Goal: Task Accomplishment & Management: Use online tool/utility

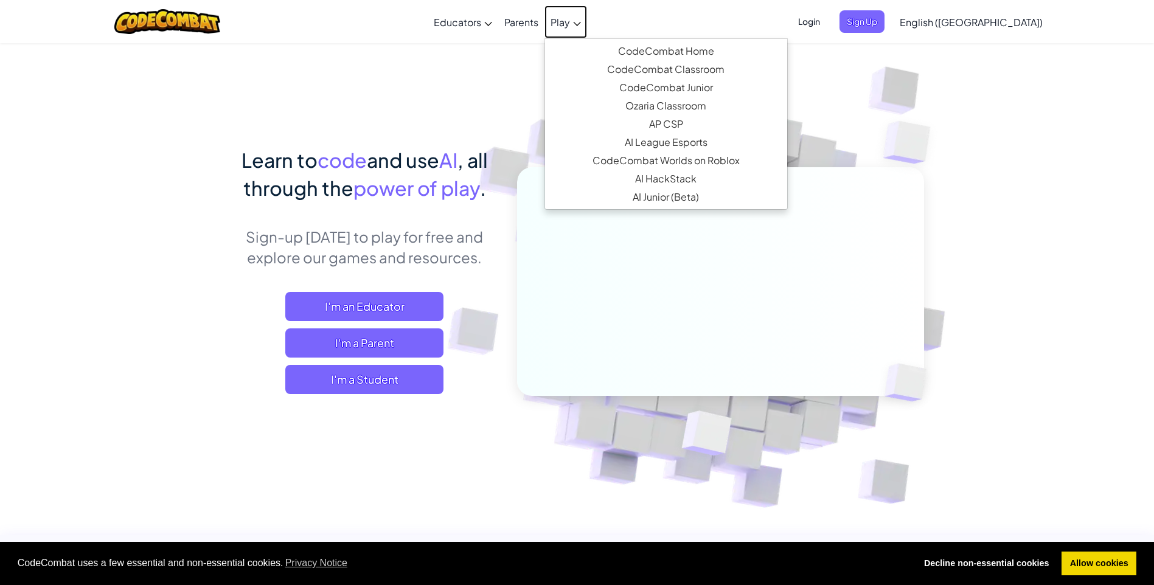
click at [570, 16] on span "Play" at bounding box center [559, 22] width 19 height 13
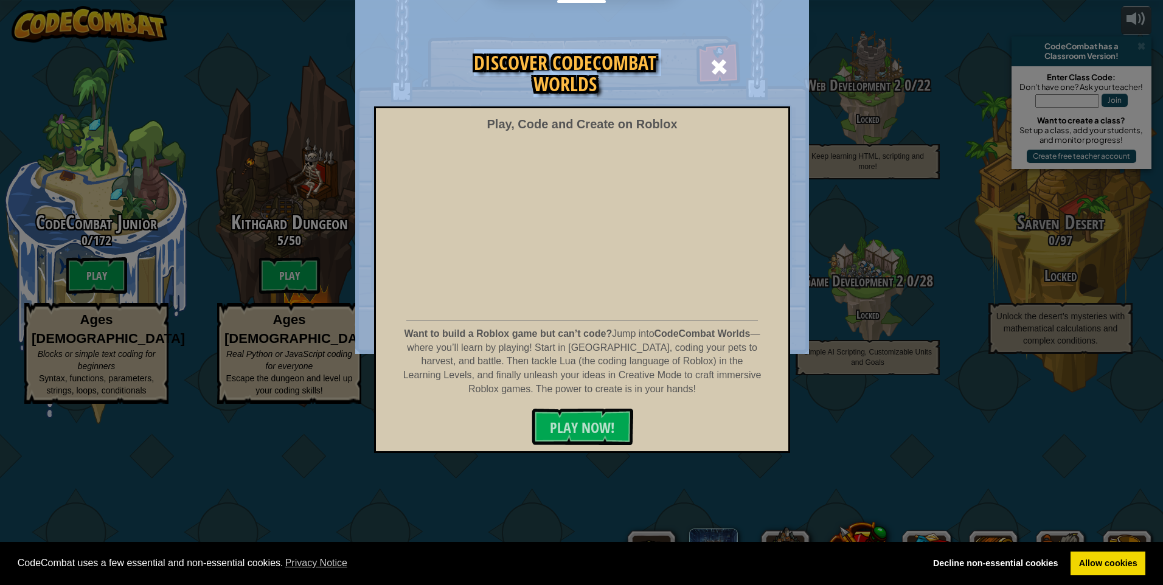
click at [741, 38] on div "Discover CodeCombat Worlds Play, Code and Create on Roblox Want to build a Robl…" at bounding box center [582, 36] width 454 height 1
click at [710, 54] on div at bounding box center [718, 65] width 38 height 38
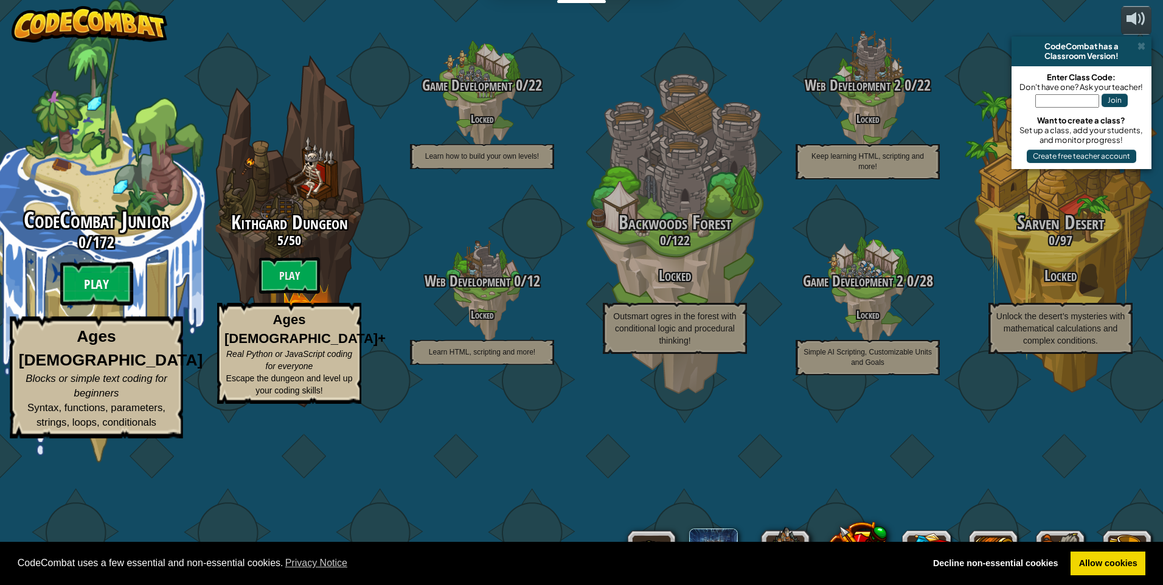
click at [114, 306] on btn "Play" at bounding box center [96, 284] width 73 height 44
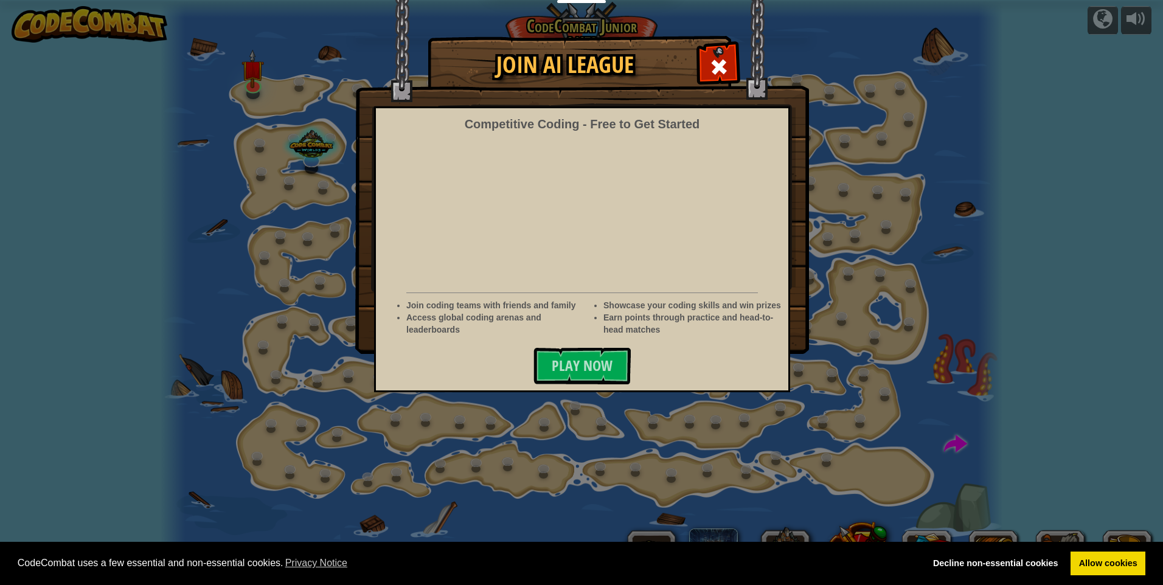
click at [720, 70] on span at bounding box center [718, 66] width 19 height 19
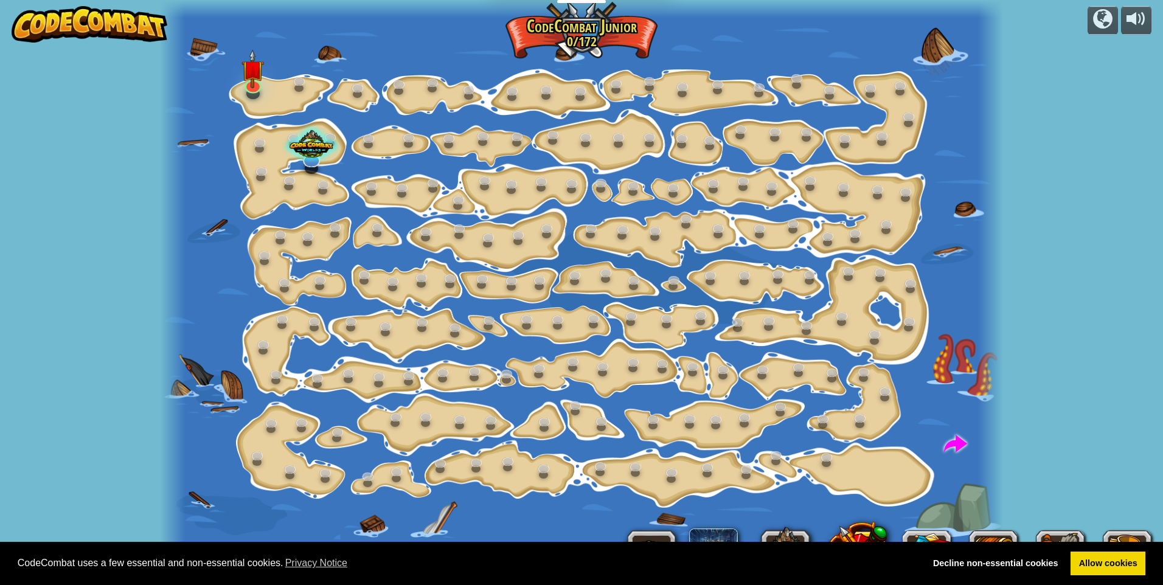
drag, startPoint x: 800, startPoint y: 273, endPoint x: 802, endPoint y: 170, distance: 102.8
click at [802, 170] on div at bounding box center [582, 292] width 844 height 585
drag, startPoint x: 1050, startPoint y: 161, endPoint x: 1109, endPoint y: 328, distance: 176.8
click at [1035, 487] on div "powered by Step Change (Locked) Change step arguments. Go Smart (Locked) Now we…" at bounding box center [581, 292] width 1163 height 585
click at [252, 80] on img at bounding box center [252, 59] width 23 height 52
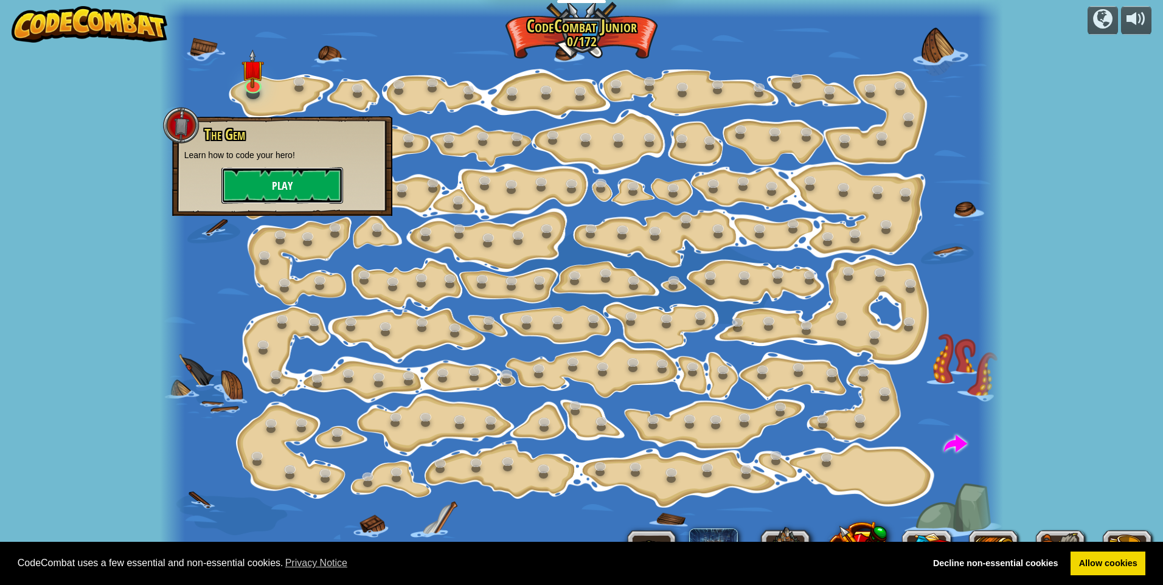
drag, startPoint x: 282, startPoint y: 184, endPoint x: 282, endPoint y: 176, distance: 7.9
click at [282, 176] on button "Play" at bounding box center [282, 185] width 122 height 36
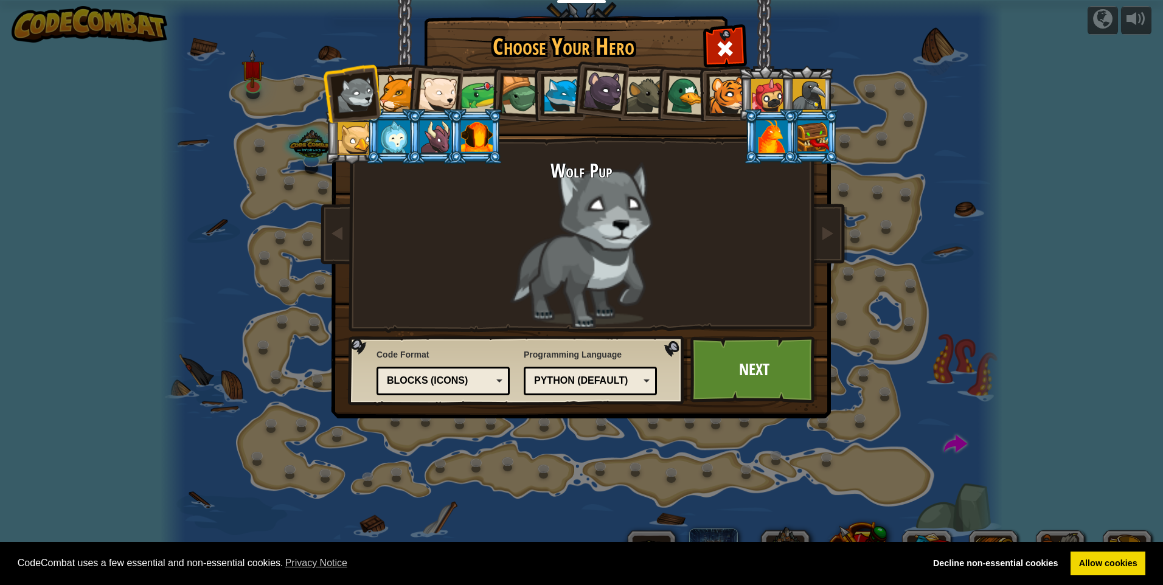
click at [440, 100] on div at bounding box center [438, 94] width 40 height 40
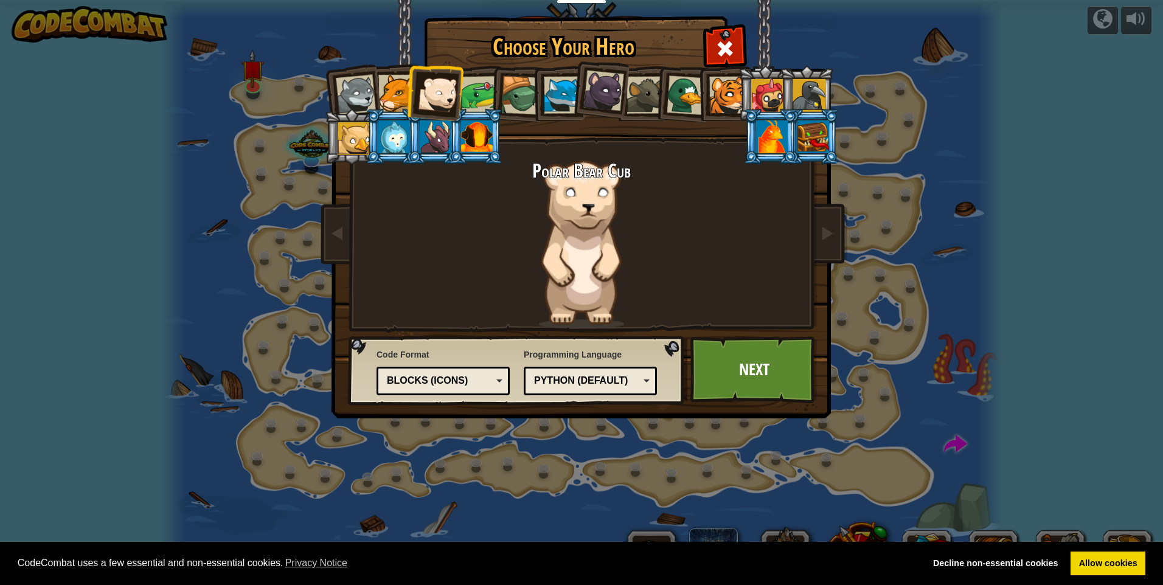
click at [559, 91] on div at bounding box center [562, 95] width 37 height 37
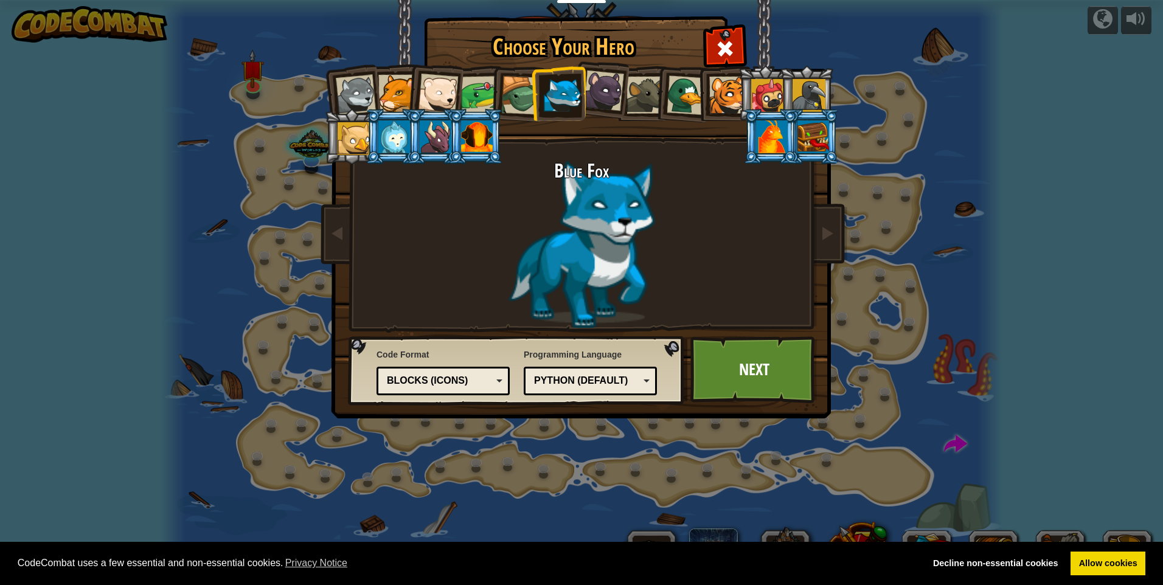
click at [611, 96] on div at bounding box center [603, 91] width 41 height 41
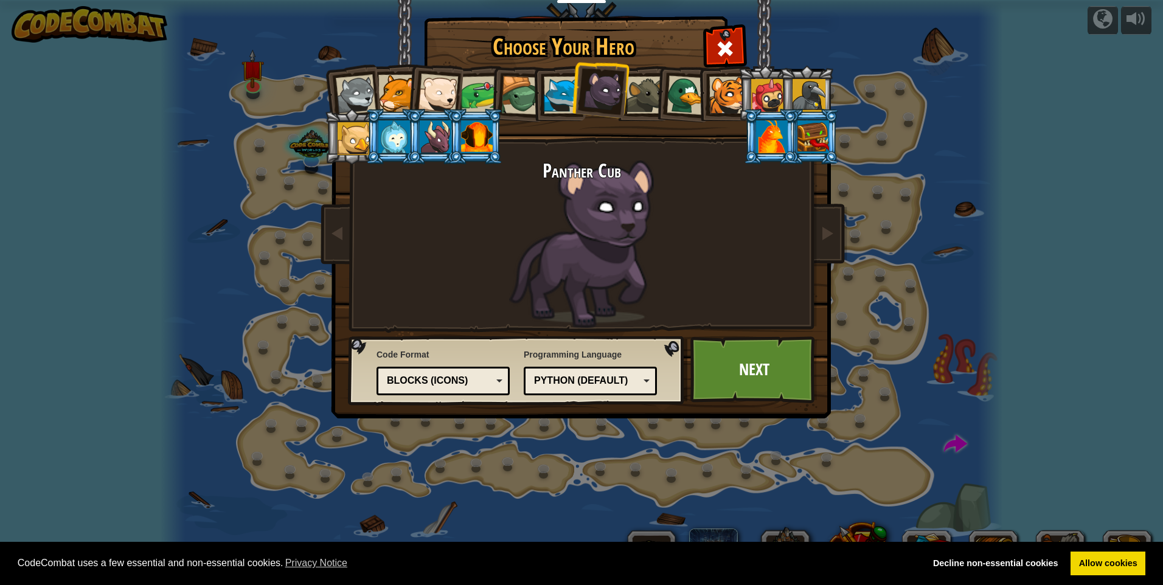
click at [665, 97] on li at bounding box center [682, 93] width 58 height 59
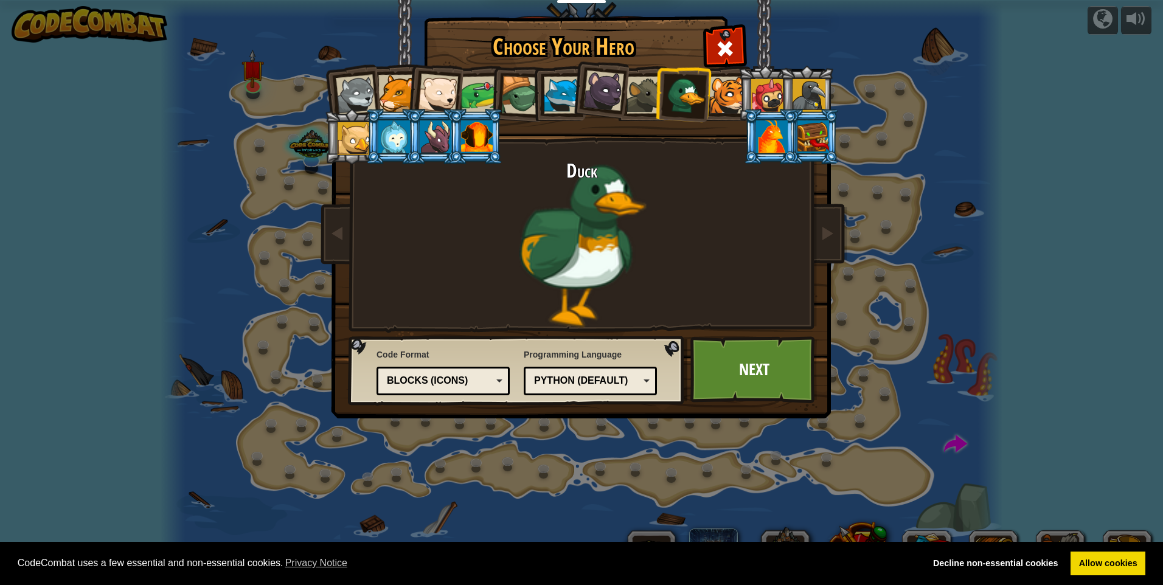
click at [556, 95] on div at bounding box center [562, 95] width 37 height 37
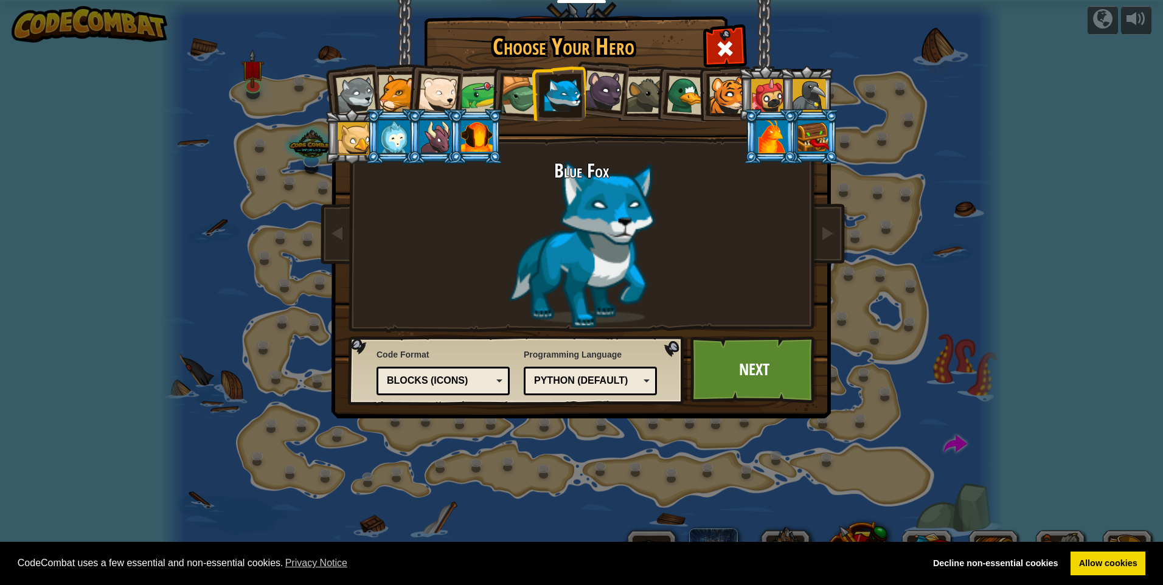
click at [348, 97] on div at bounding box center [356, 95] width 40 height 40
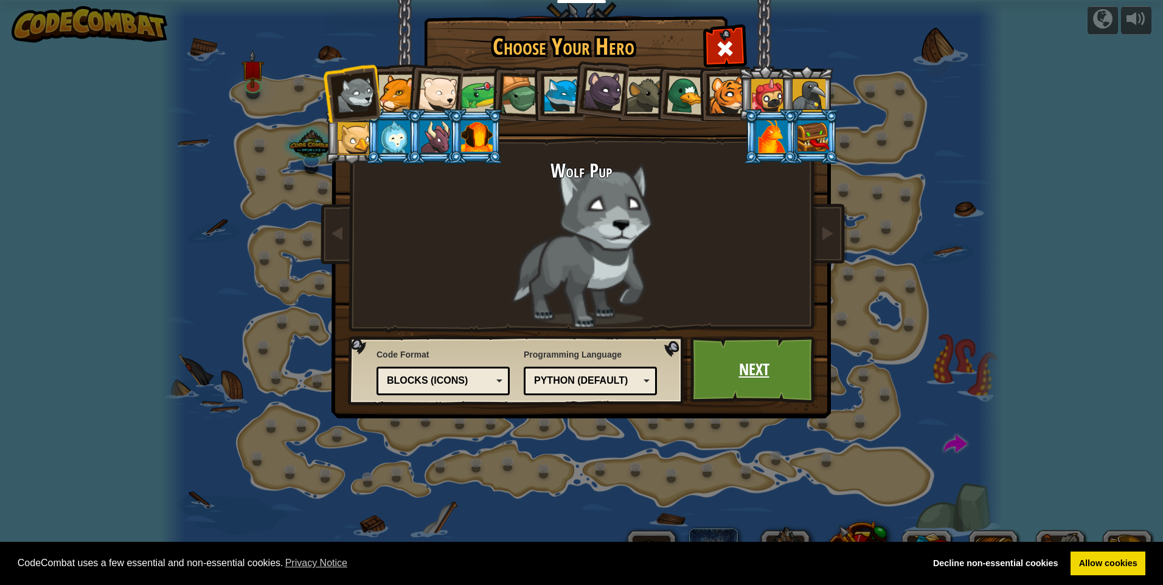
click at [736, 359] on link "Next" at bounding box center [753, 369] width 127 height 67
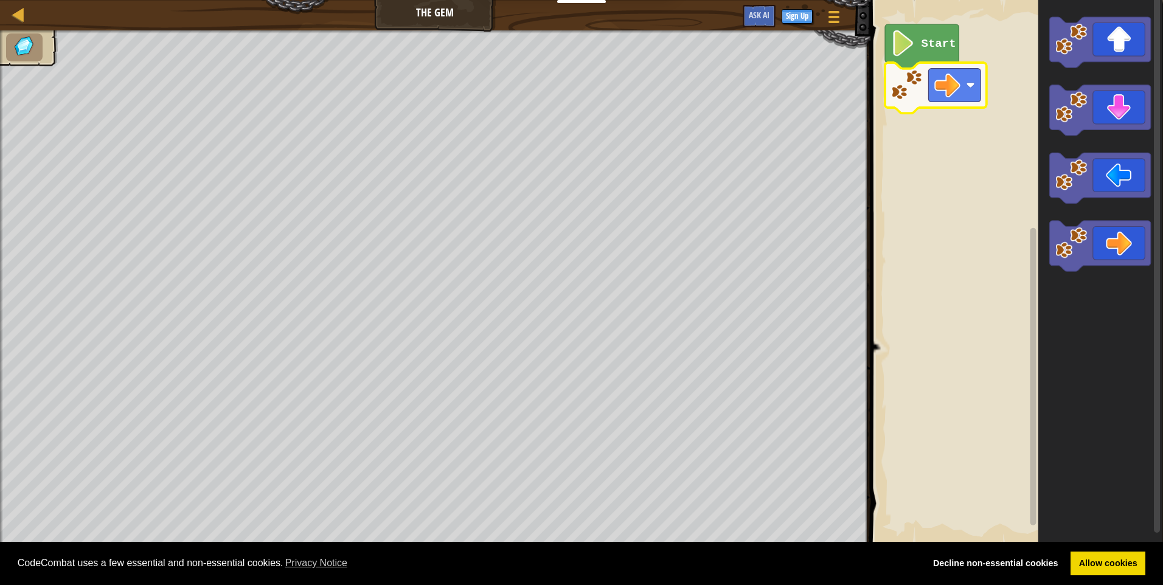
click at [913, 351] on rect "Blockly Workspace" at bounding box center [1015, 272] width 296 height 557
click at [923, 46] on text "Start" at bounding box center [938, 43] width 35 height 13
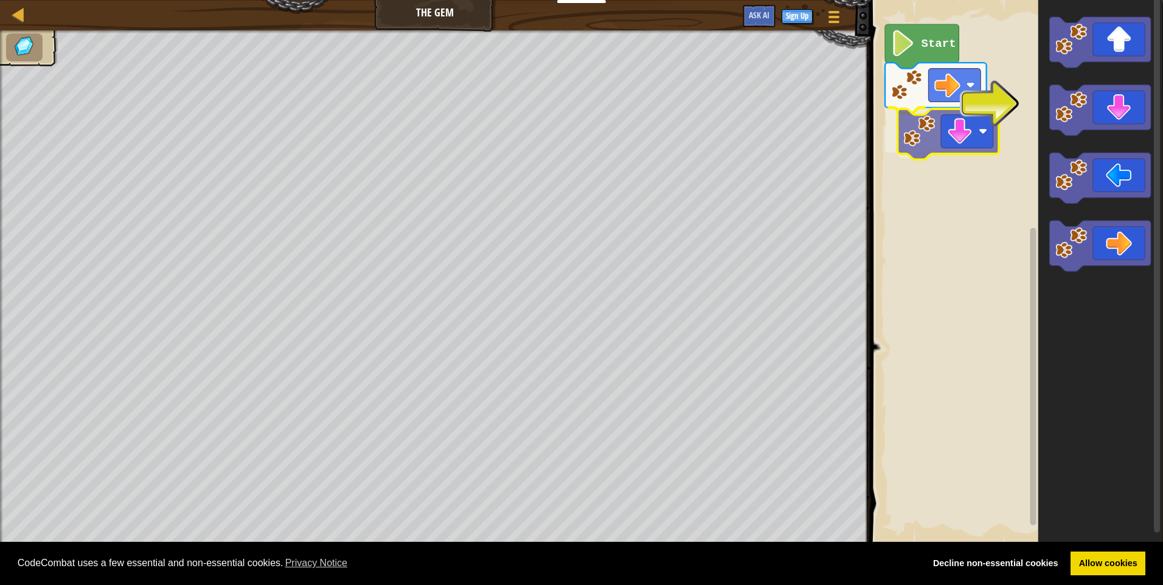
click at [921, 128] on div "Start" at bounding box center [1015, 272] width 296 height 557
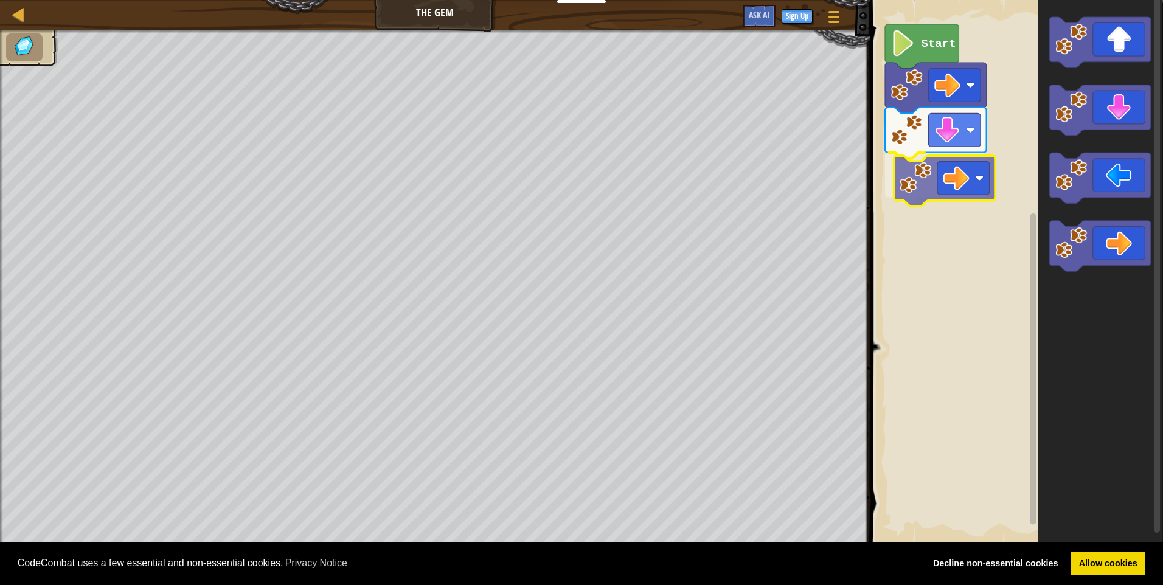
click at [982, 183] on div "Start" at bounding box center [1015, 272] width 296 height 557
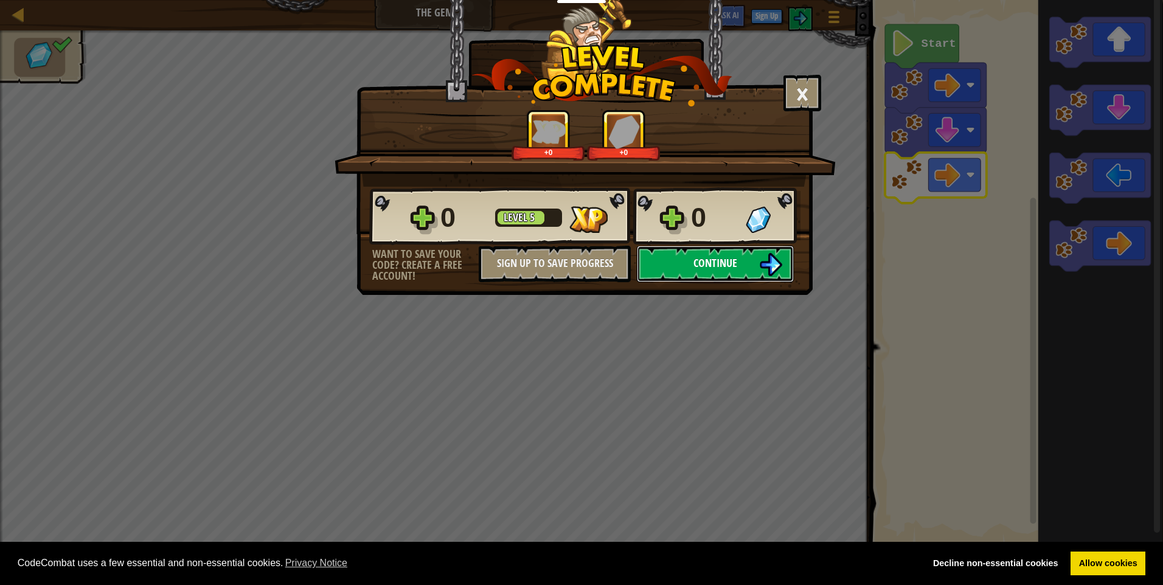
click at [681, 266] on button "Continue" at bounding box center [715, 264] width 157 height 36
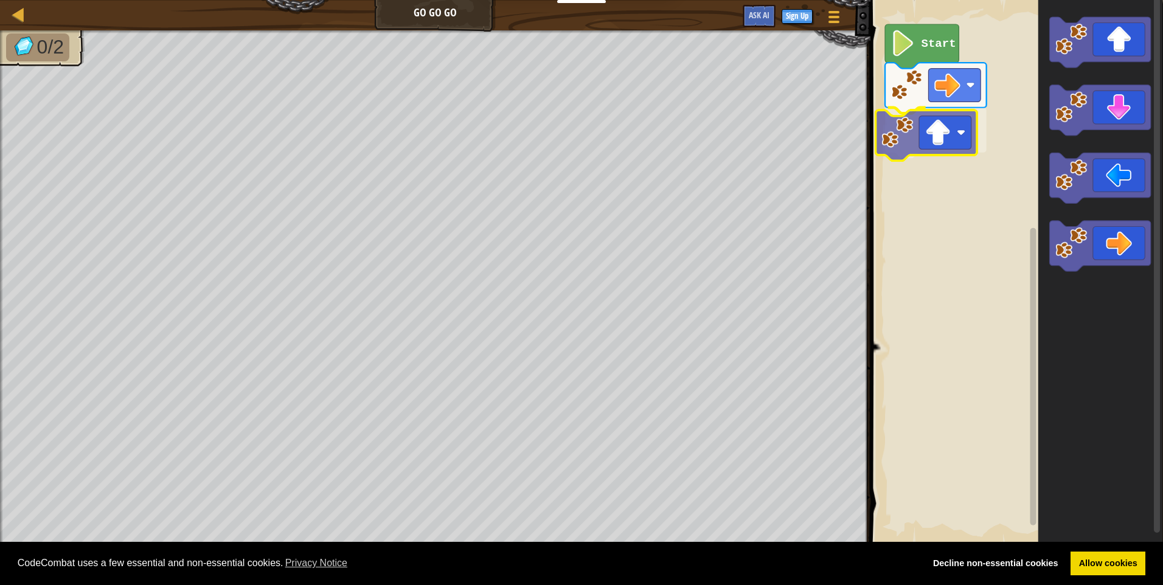
click at [893, 126] on div "Start" at bounding box center [1015, 272] width 296 height 557
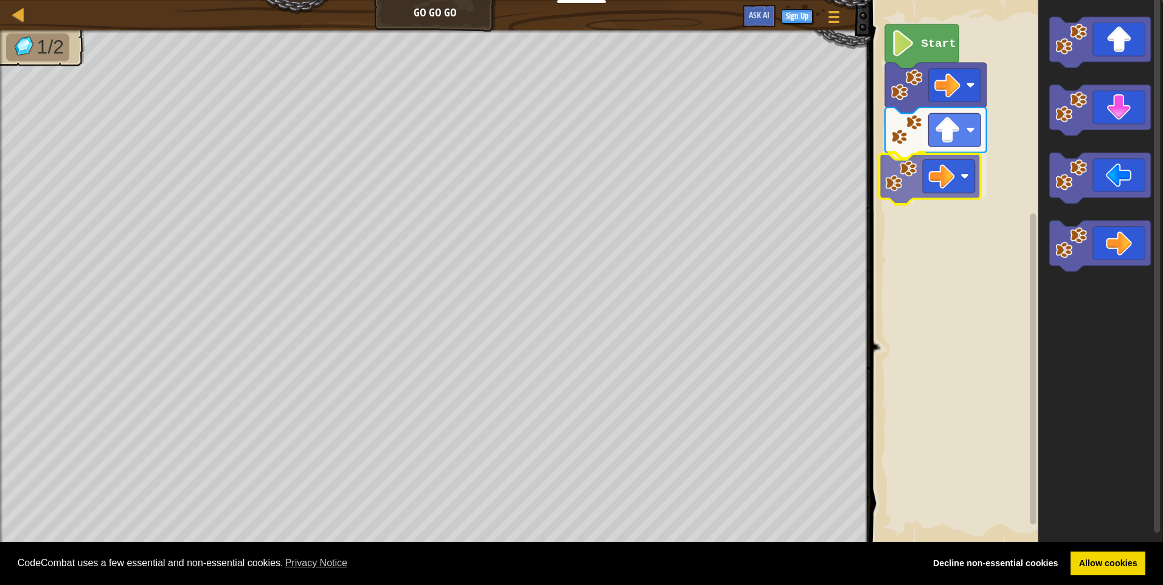
click at [934, 191] on div "Start" at bounding box center [1015, 272] width 296 height 557
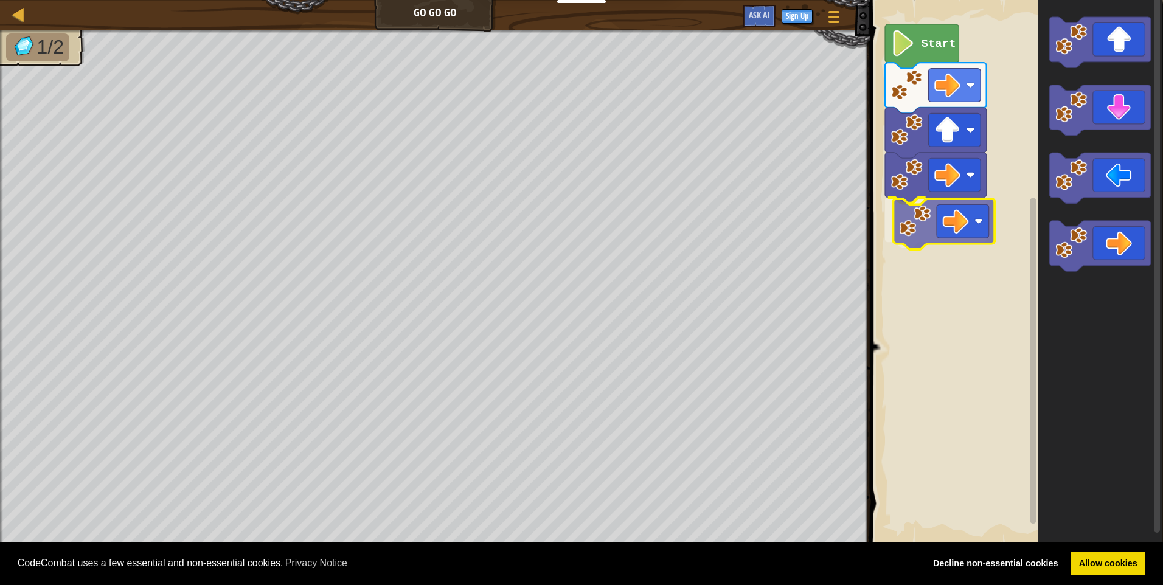
click at [921, 222] on div "Start" at bounding box center [1015, 272] width 296 height 557
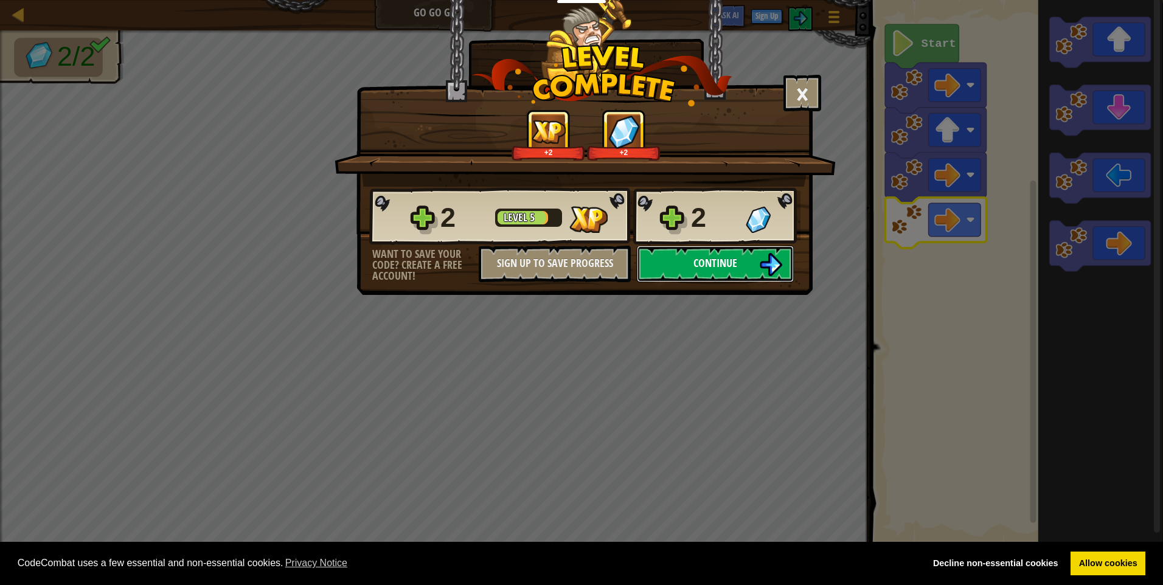
click at [674, 263] on button "Continue" at bounding box center [715, 264] width 157 height 36
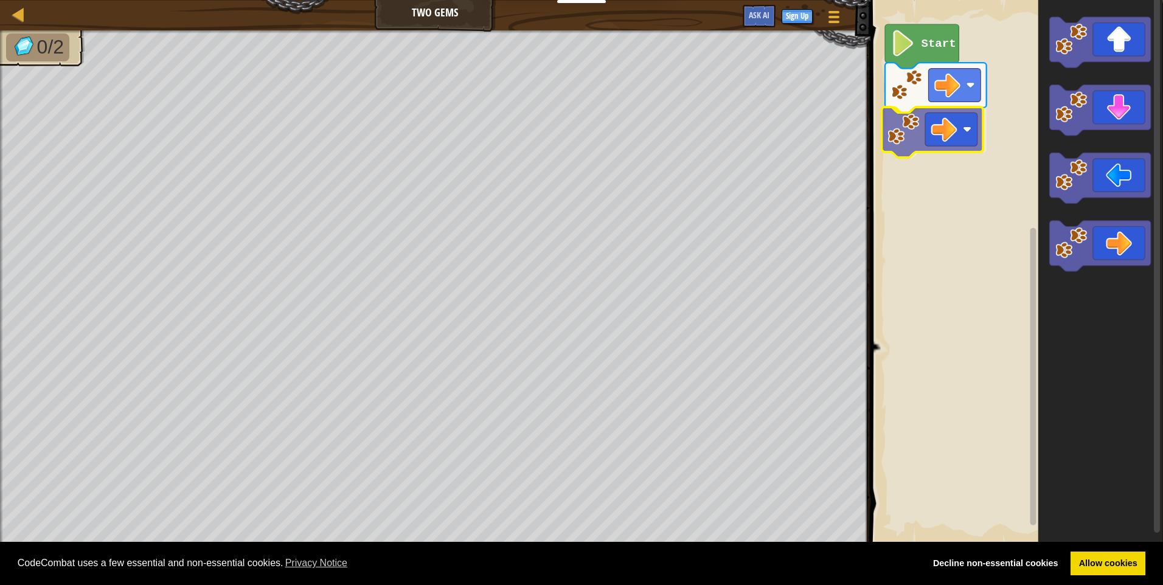
click at [902, 136] on div "Start" at bounding box center [1015, 272] width 296 height 557
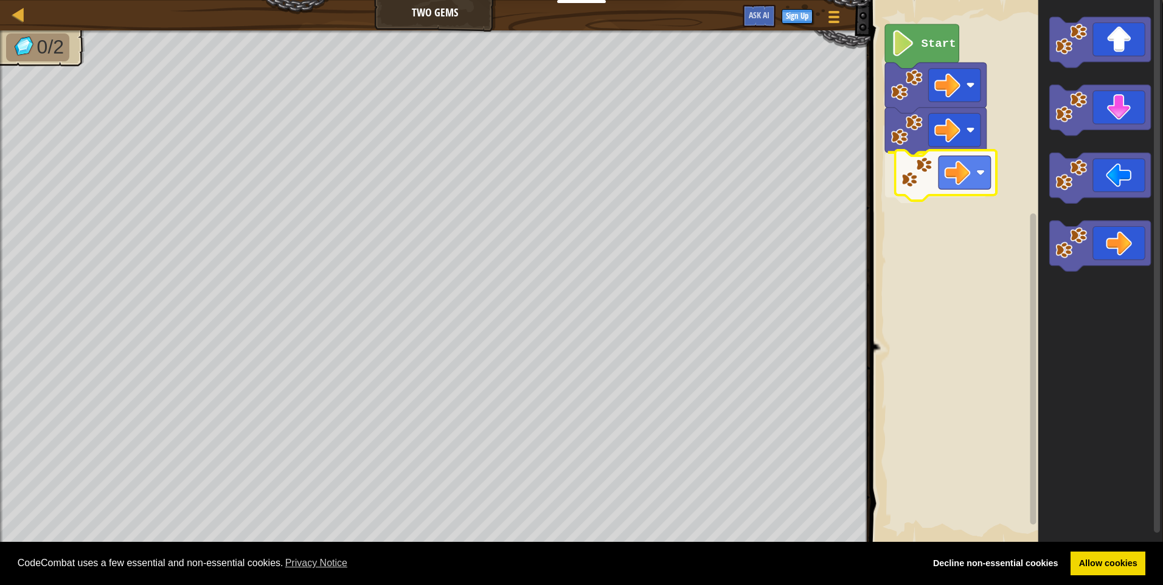
click at [907, 177] on div "Start" at bounding box center [1015, 272] width 296 height 557
click at [938, 211] on div "Start" at bounding box center [1015, 272] width 296 height 557
click at [926, 218] on div "Start" at bounding box center [1015, 272] width 296 height 557
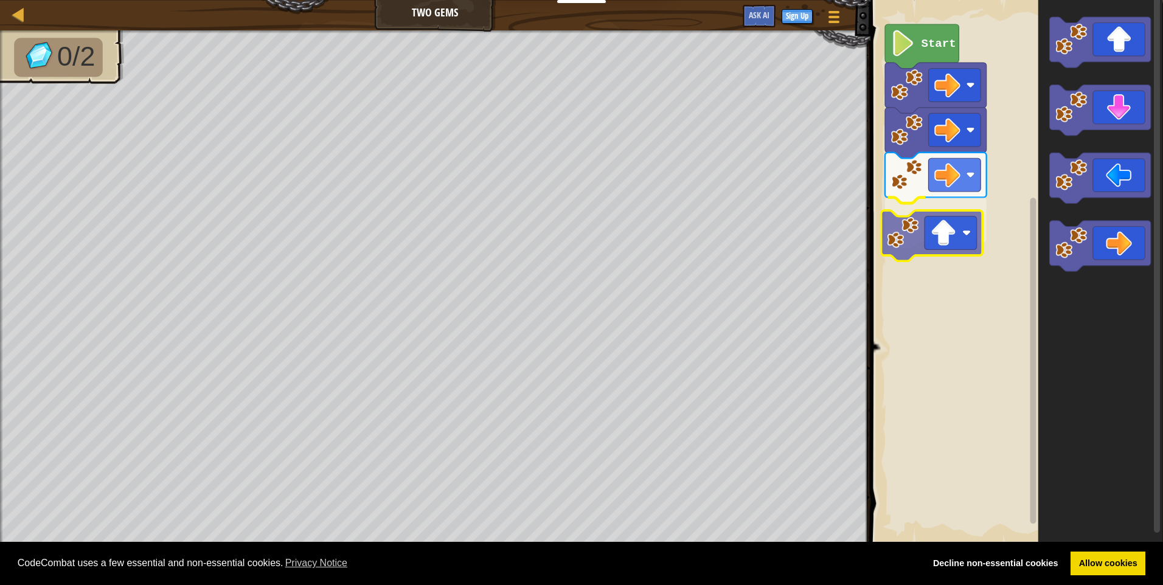
click at [910, 236] on div "Start" at bounding box center [1015, 272] width 296 height 557
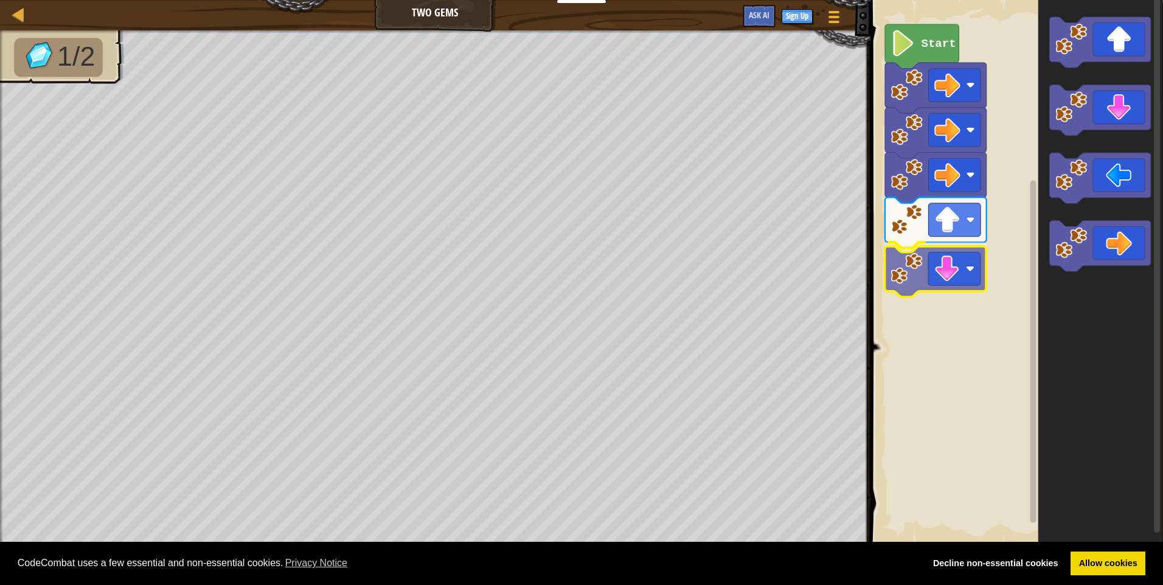
click at [909, 274] on div "Start" at bounding box center [1015, 272] width 296 height 557
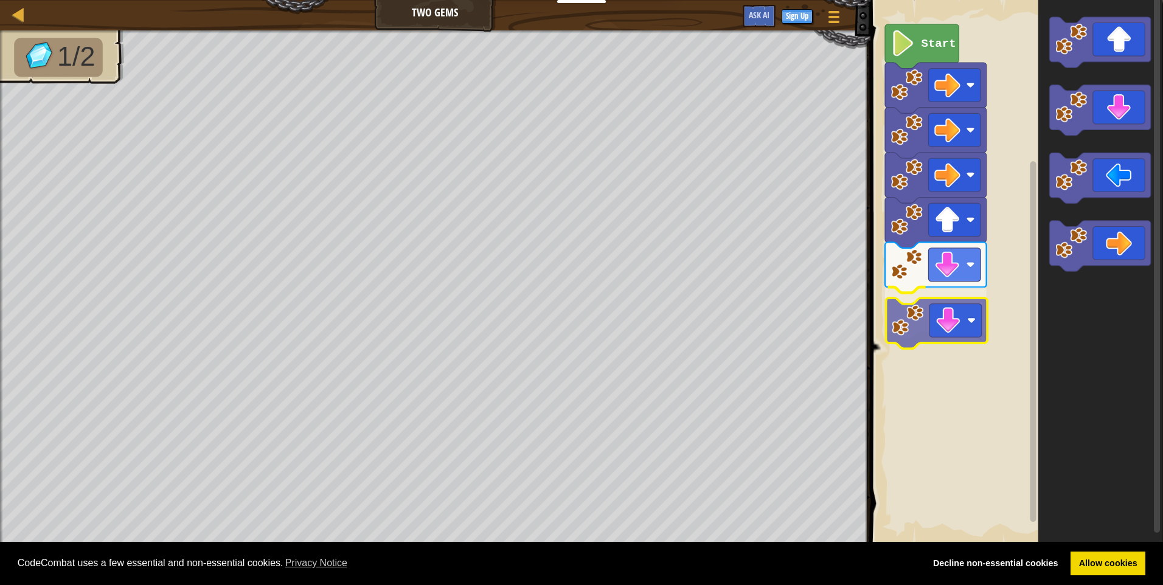
click at [910, 325] on div "Start" at bounding box center [1015, 272] width 296 height 557
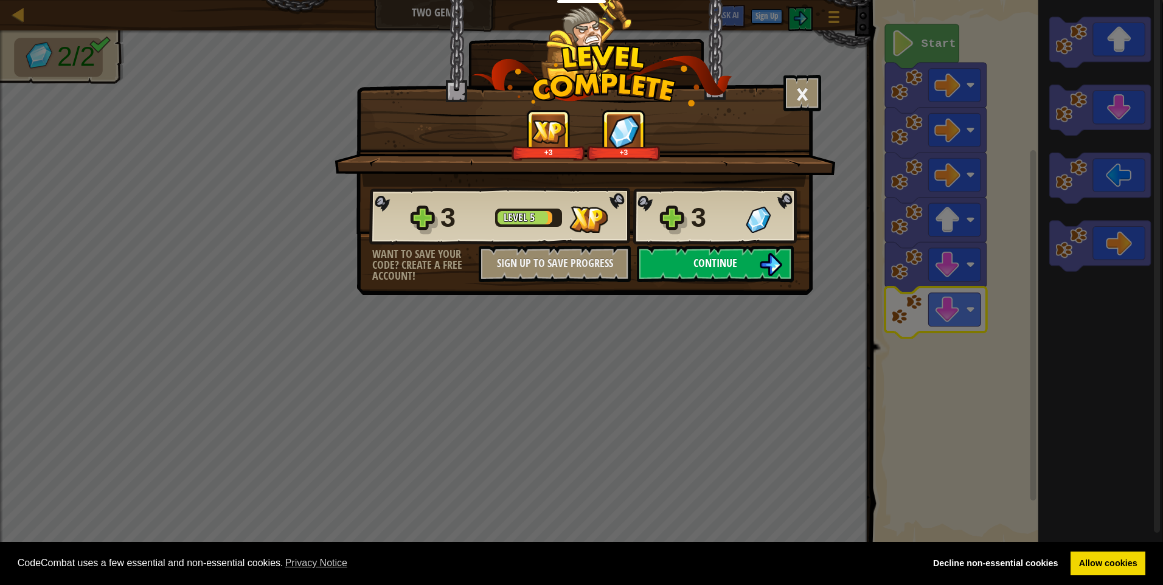
click at [733, 251] on button "Continue" at bounding box center [715, 264] width 157 height 36
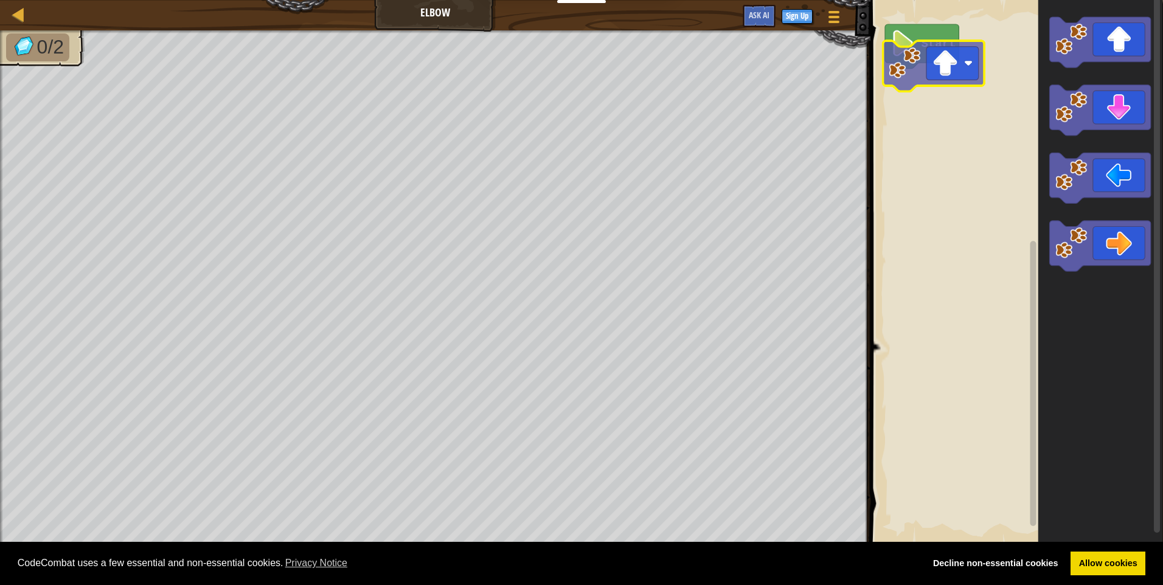
click at [890, 82] on div "Start" at bounding box center [1015, 272] width 296 height 557
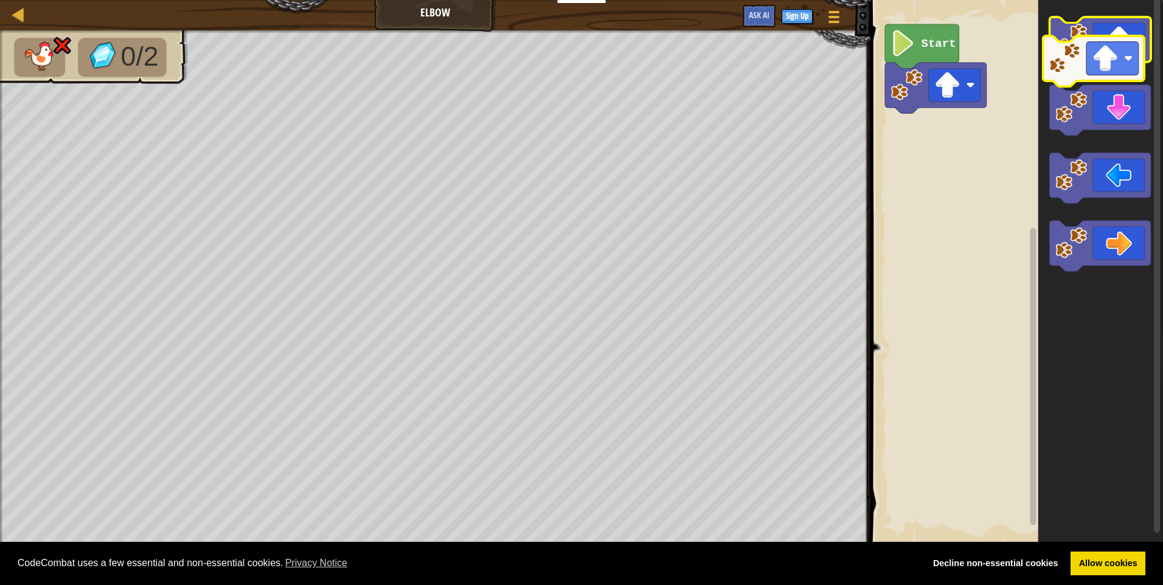
click at [1076, 56] on g "Blockly Workspace" at bounding box center [1100, 42] width 102 height 50
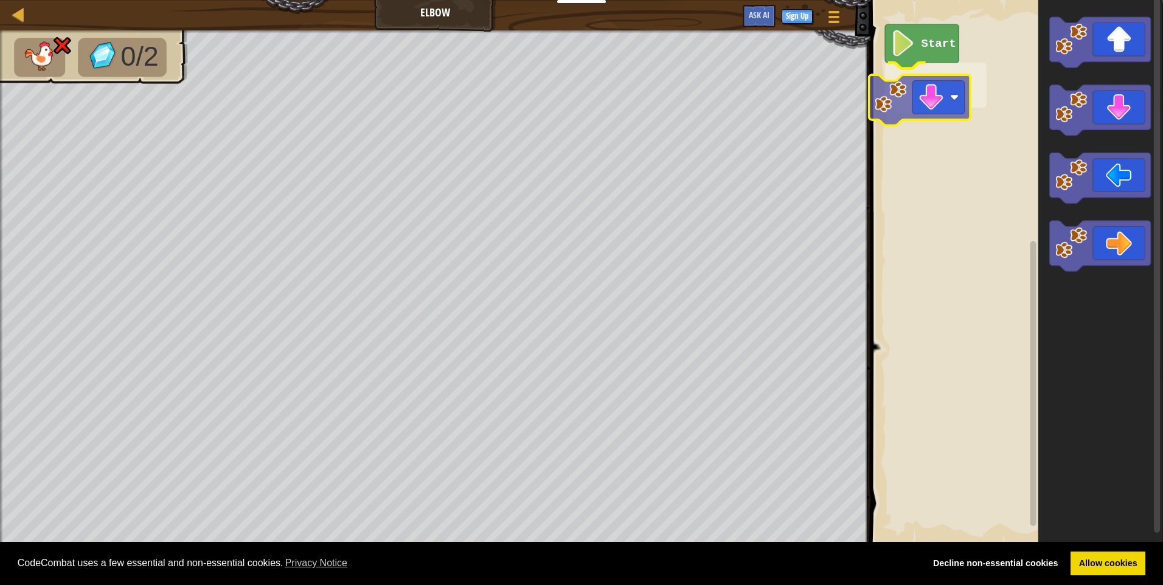
click at [900, 105] on div "Start" at bounding box center [1015, 272] width 296 height 557
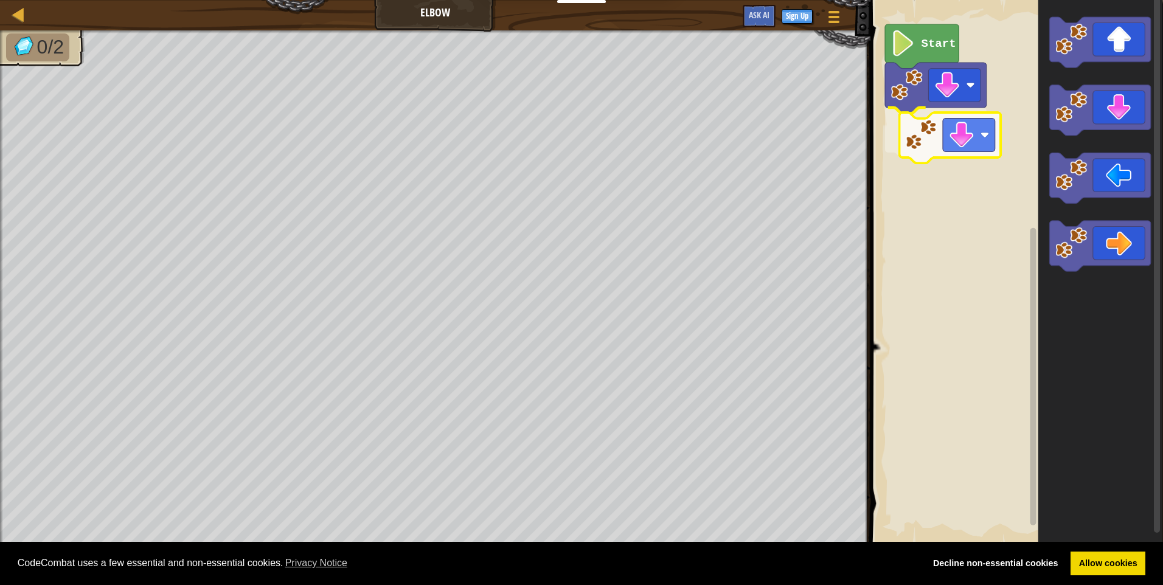
click at [918, 145] on div "Start" at bounding box center [1015, 272] width 296 height 557
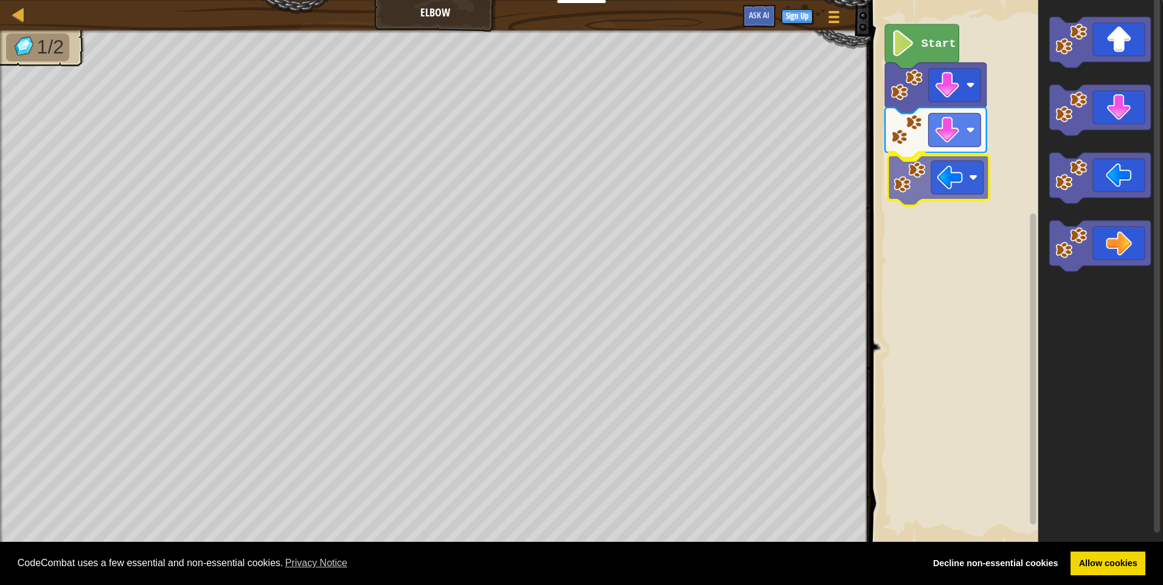
click at [910, 189] on div "Start" at bounding box center [1015, 272] width 296 height 557
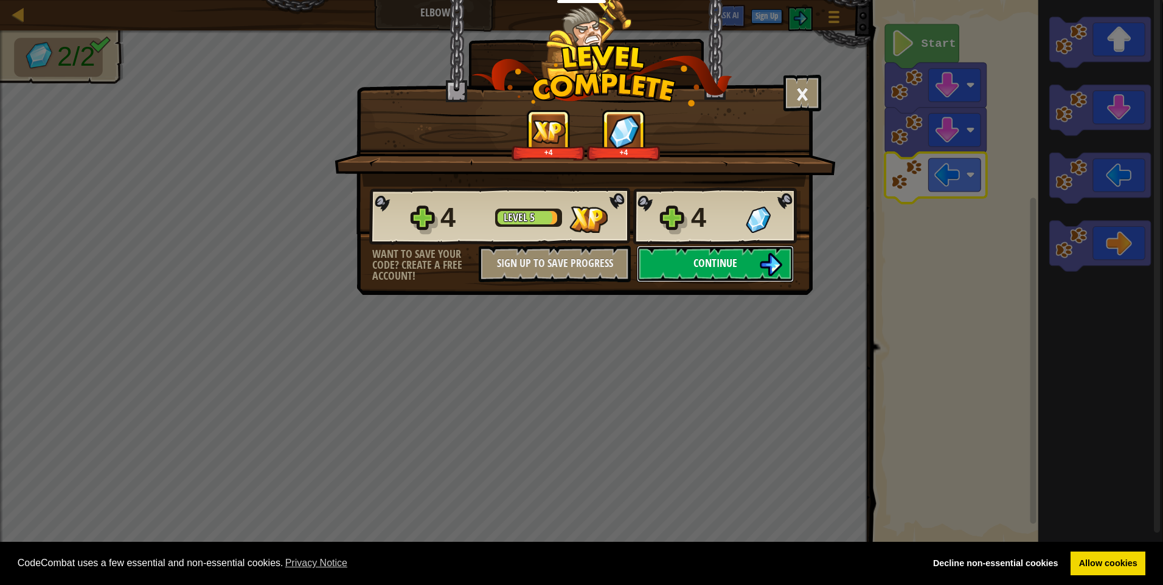
click at [759, 252] on button "Continue" at bounding box center [715, 264] width 157 height 36
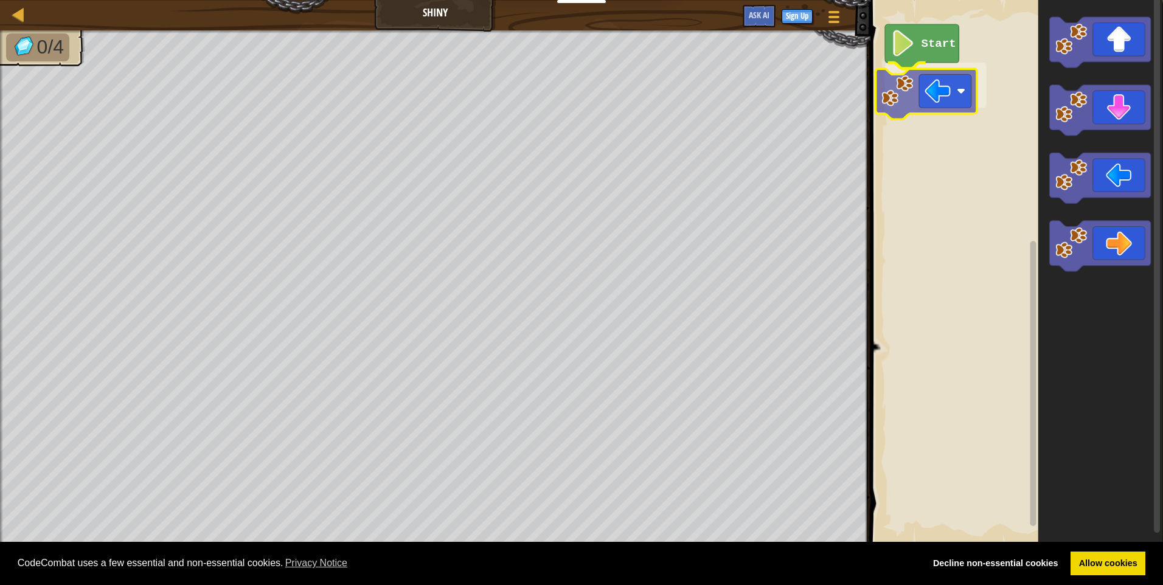
click at [892, 96] on div "Start" at bounding box center [1015, 272] width 296 height 557
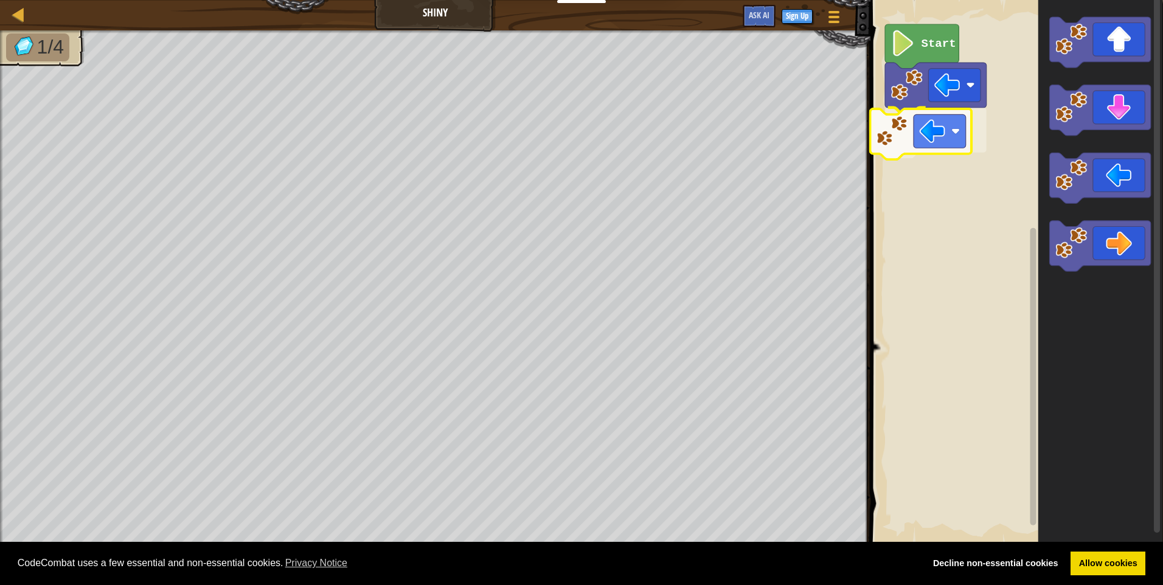
click at [899, 136] on div "Start" at bounding box center [1015, 272] width 296 height 557
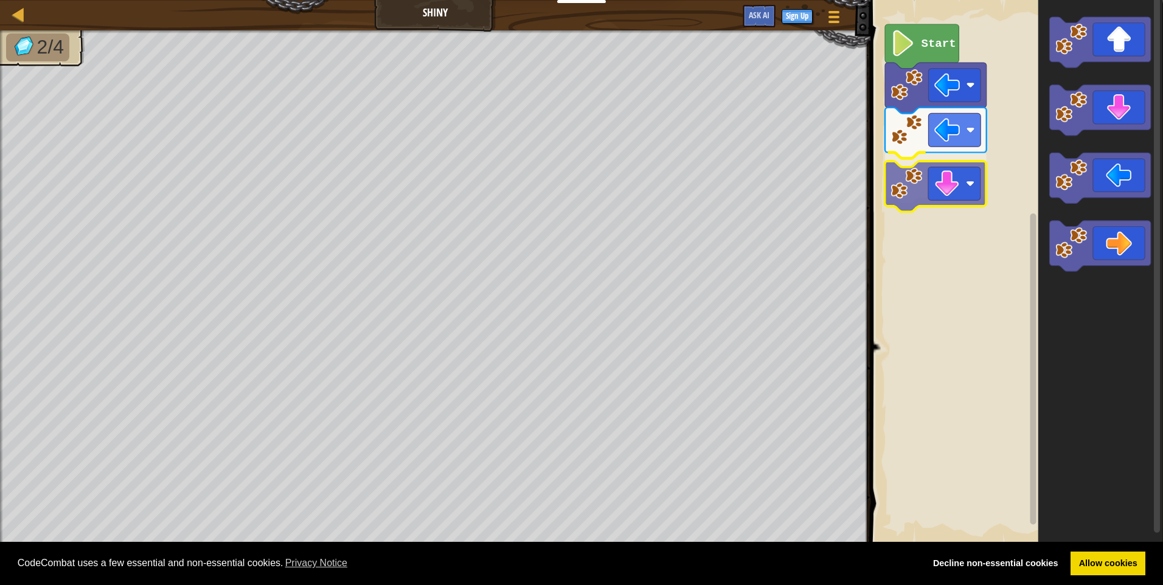
click at [884, 184] on div "Start" at bounding box center [1015, 272] width 296 height 557
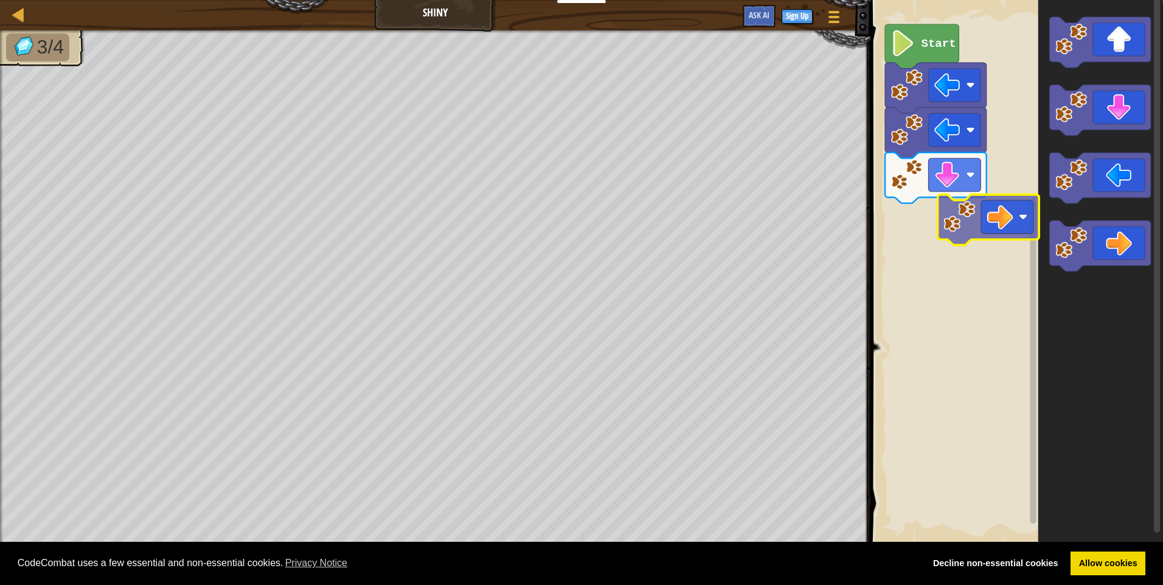
click at [910, 208] on div "Start" at bounding box center [1015, 272] width 296 height 557
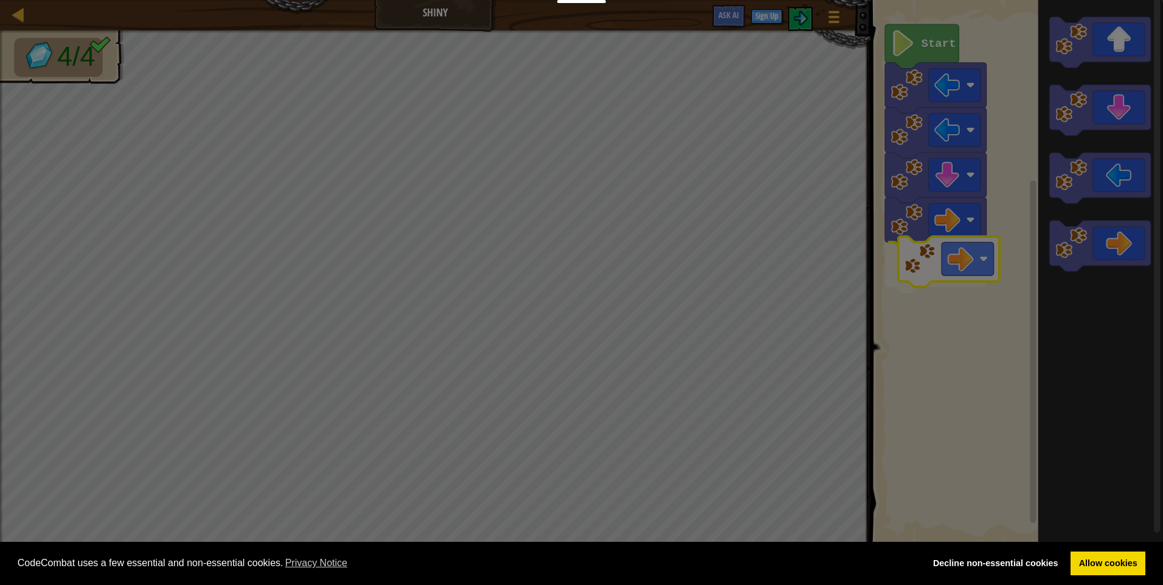
click at [915, 1] on body "Cookie Policy CodeCombat uses a few essential and non-essential cookies. Privac…" at bounding box center [581, 0] width 1163 height 1
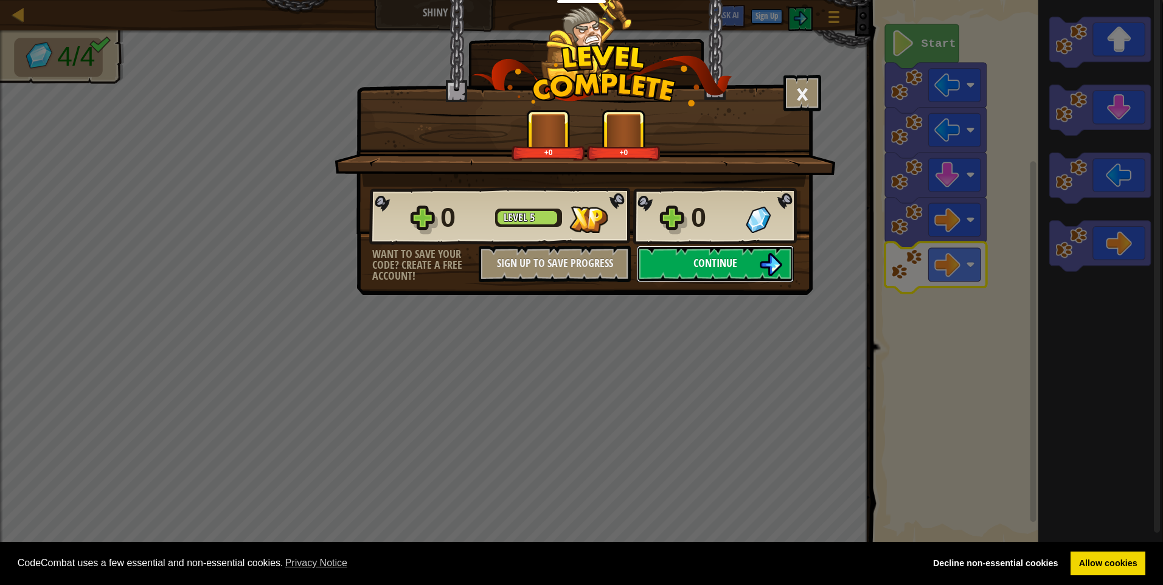
click at [722, 254] on button "Continue" at bounding box center [715, 264] width 157 height 36
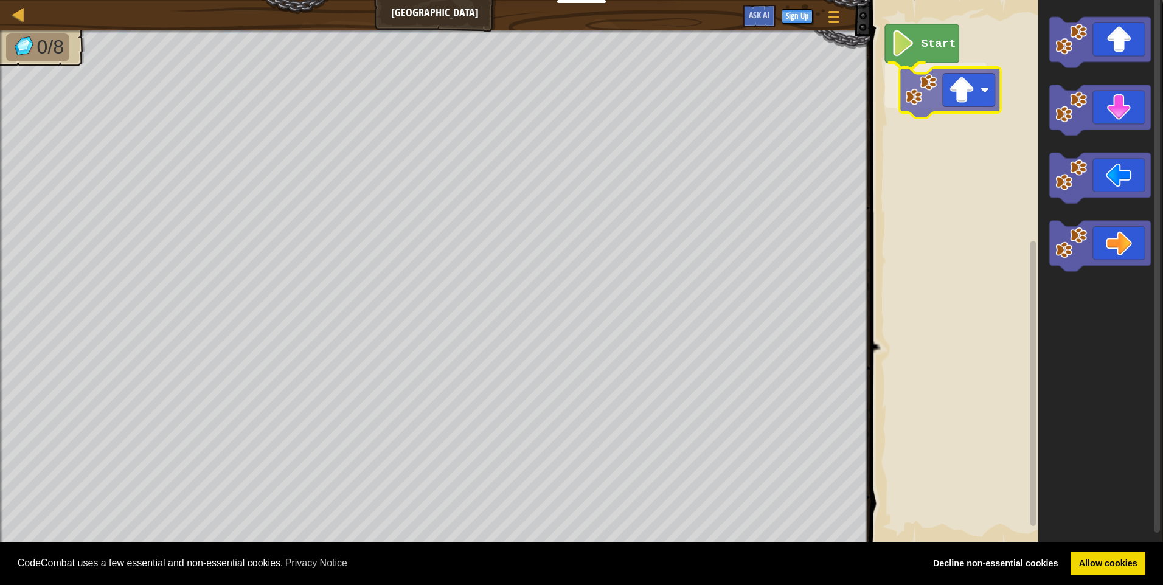
click at [924, 93] on div "Start" at bounding box center [1015, 272] width 296 height 557
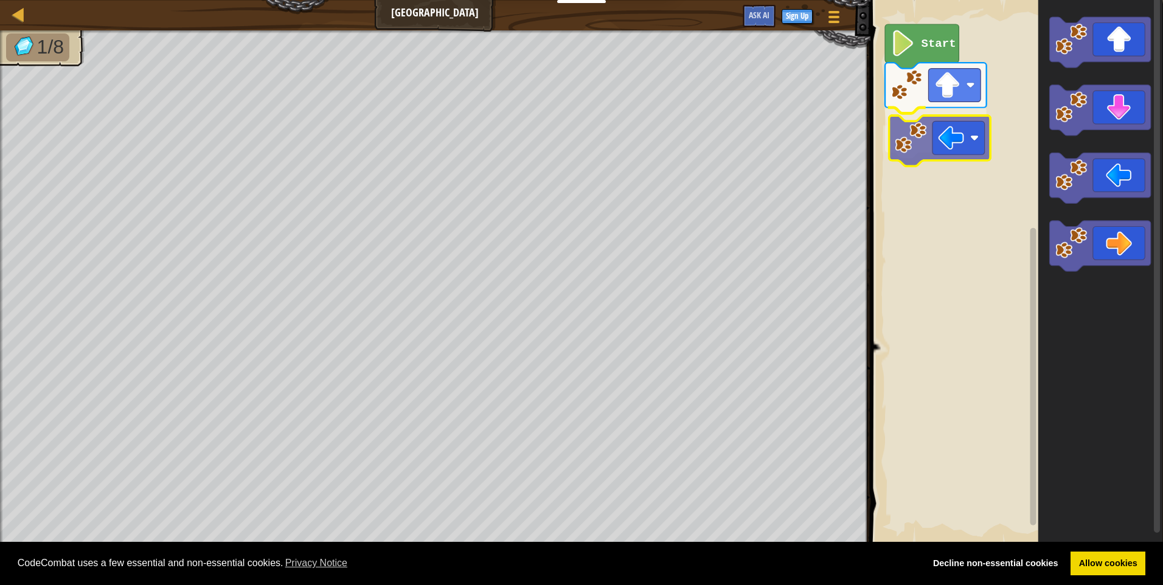
click at [904, 152] on div "Start" at bounding box center [1015, 272] width 296 height 557
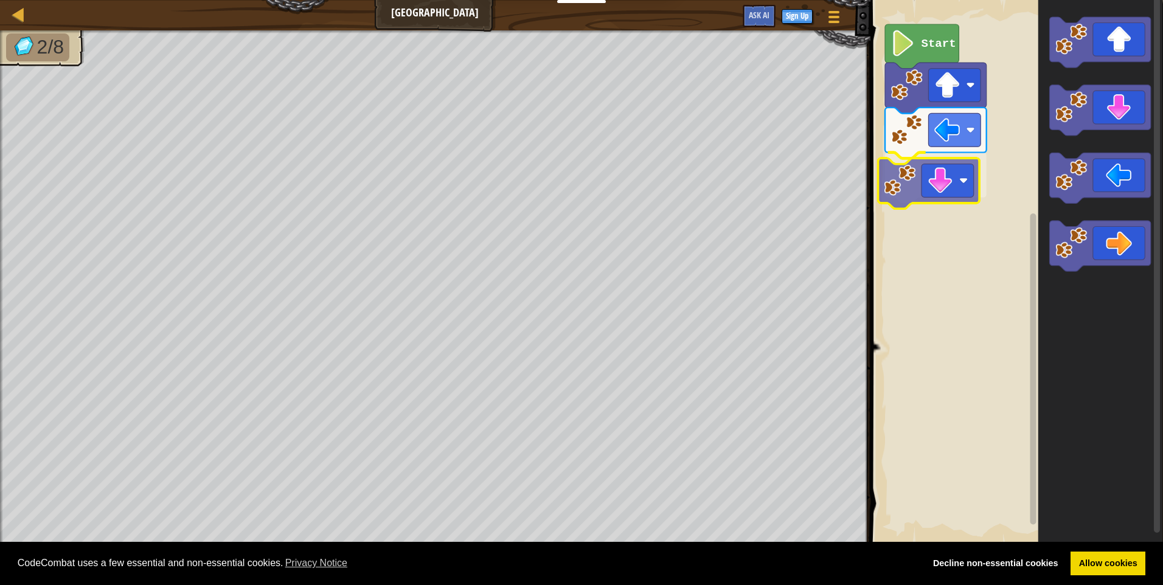
click at [902, 193] on div "Start" at bounding box center [1015, 272] width 296 height 557
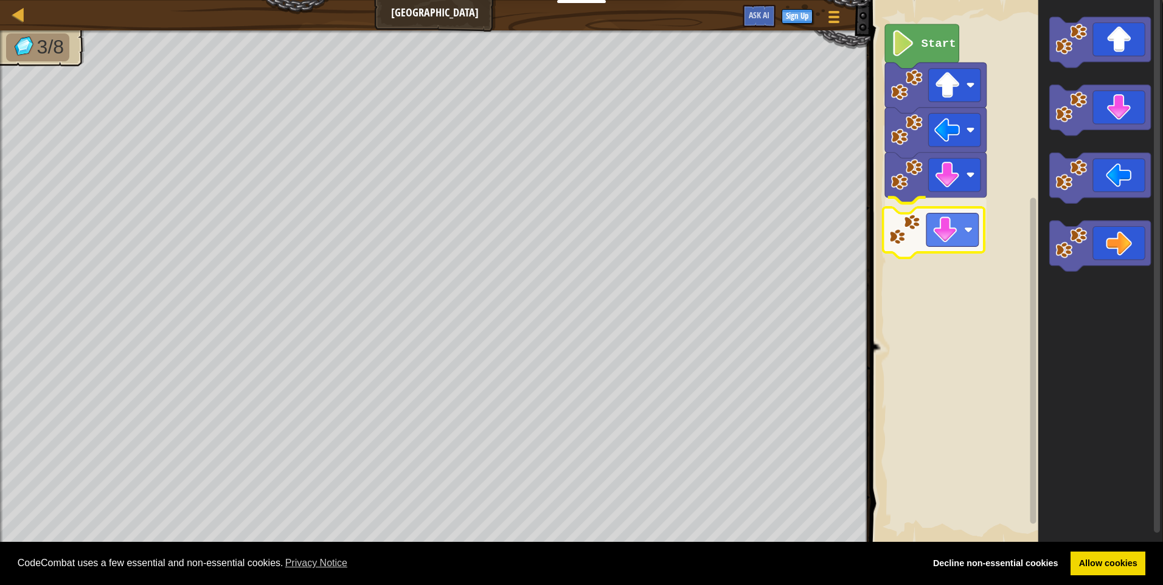
click at [906, 240] on div "Start" at bounding box center [1015, 272] width 296 height 557
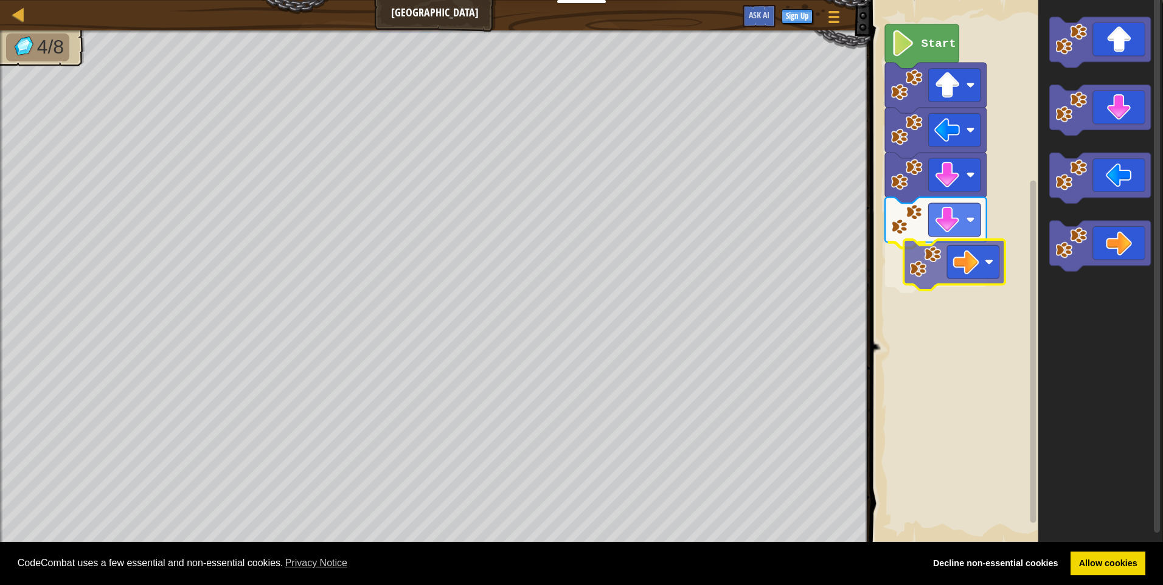
click at [923, 250] on div "Start" at bounding box center [1015, 272] width 296 height 557
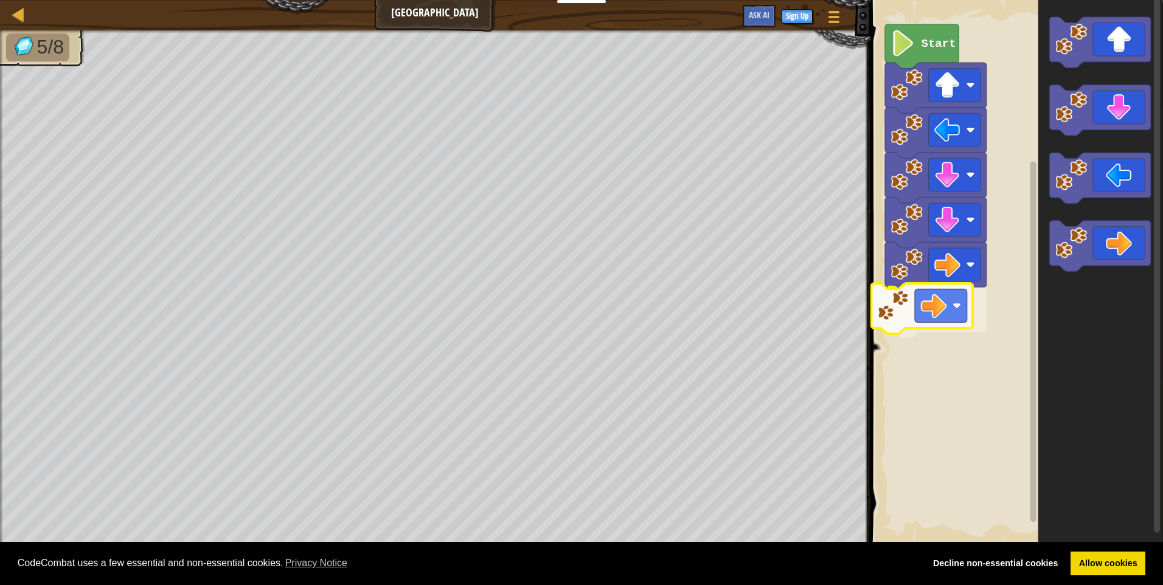
click at [894, 311] on div "Start" at bounding box center [1015, 272] width 296 height 557
click at [988, 294] on div "Start" at bounding box center [1015, 272] width 296 height 557
click at [896, 358] on div "Start" at bounding box center [1015, 272] width 296 height 557
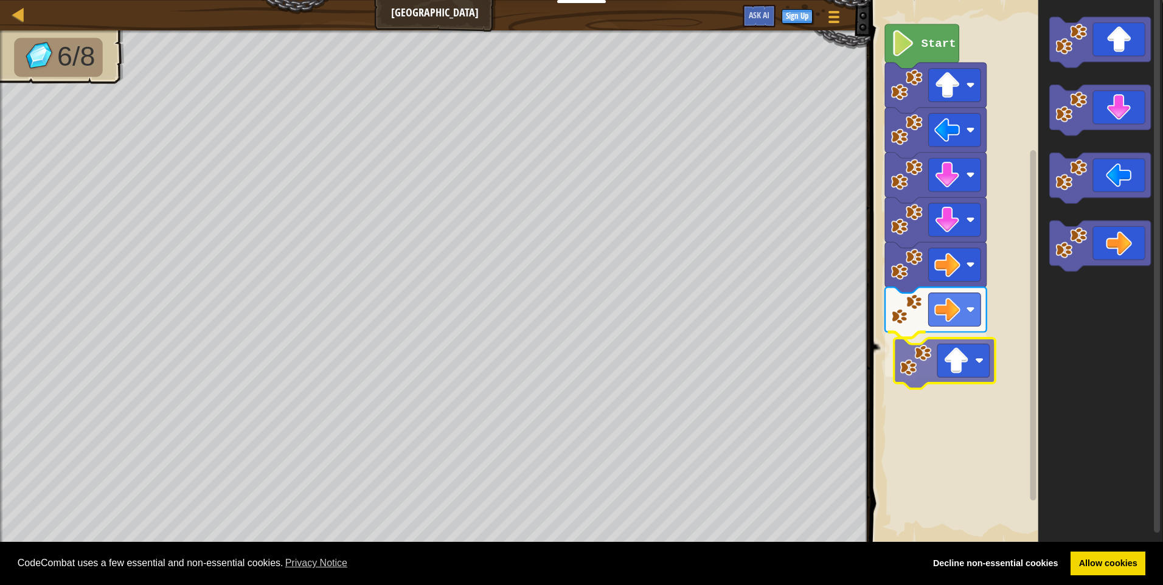
click at [914, 363] on div "Start" at bounding box center [1015, 272] width 296 height 557
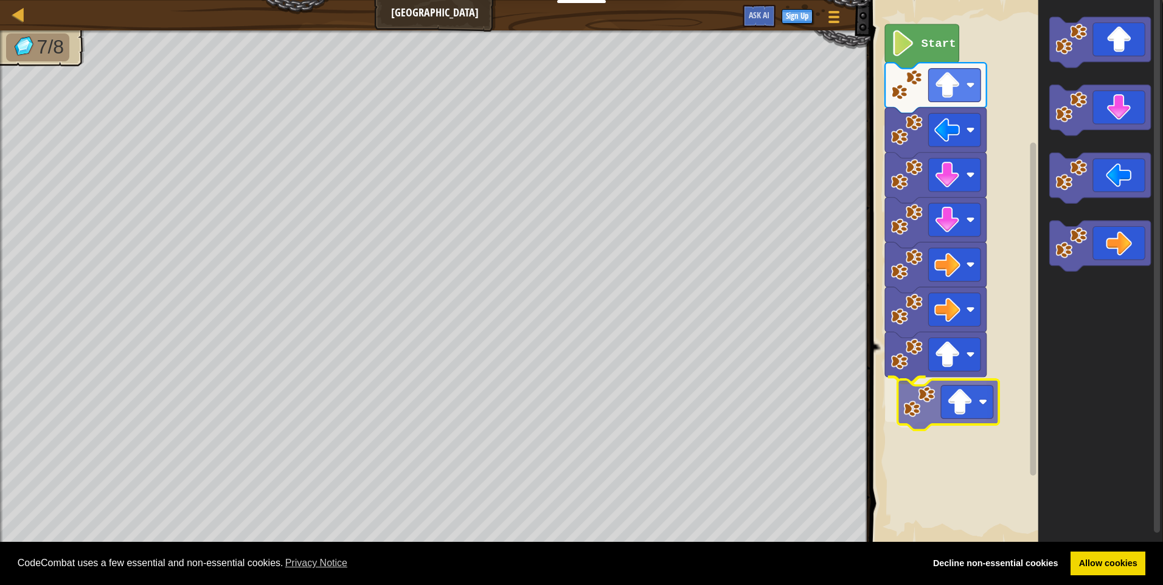
click at [925, 413] on div "Start" at bounding box center [1015, 272] width 296 height 557
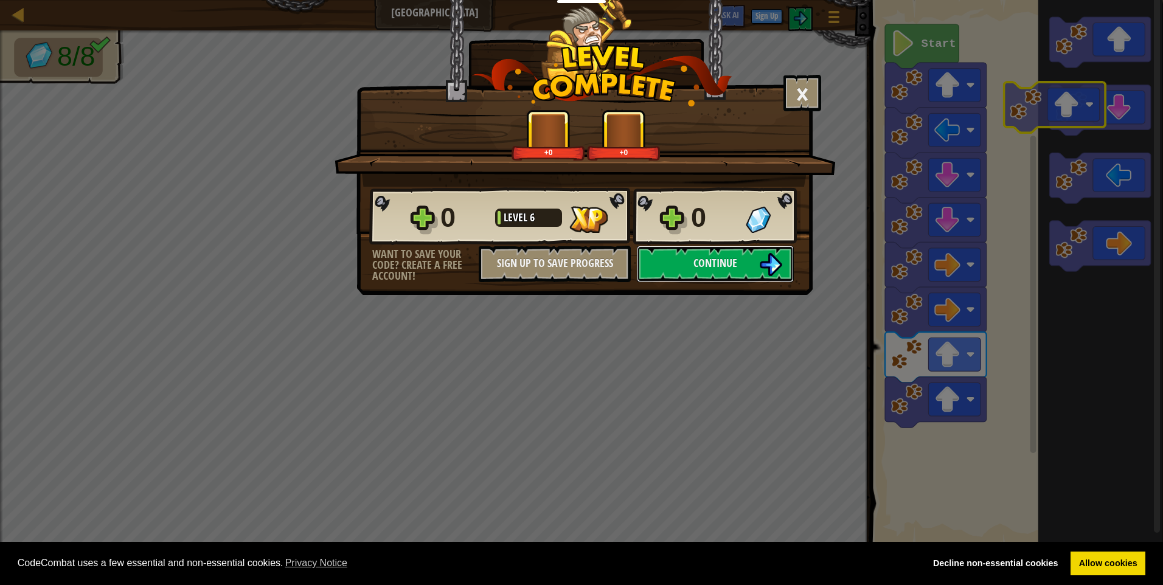
click at [1069, 1] on body "Cookie Policy CodeCombat uses a few essential and non-essential cookies. Privac…" at bounding box center [581, 0] width 1163 height 1
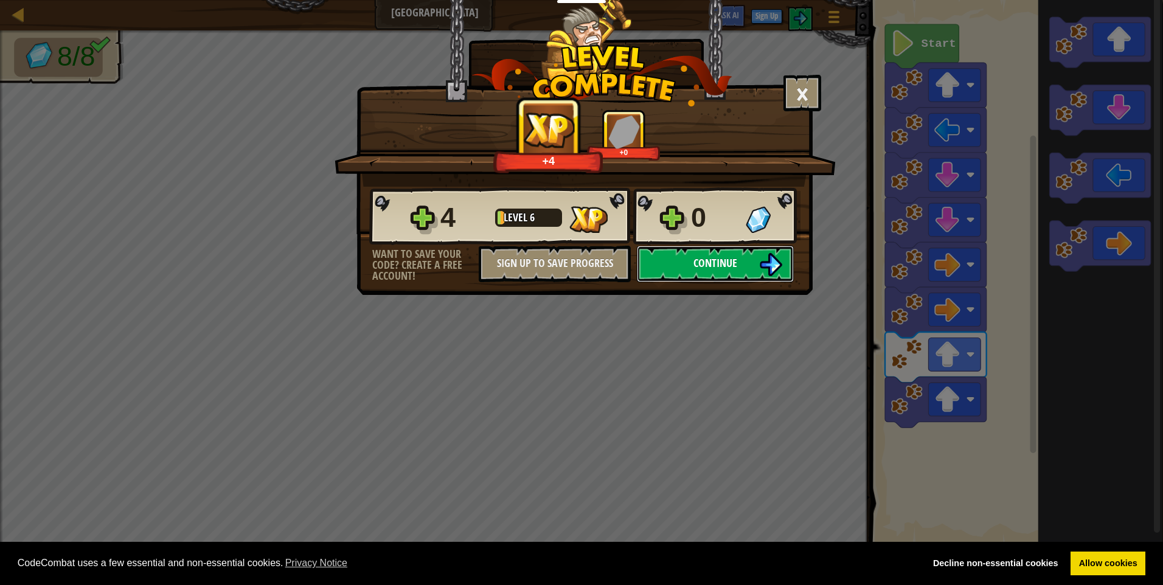
click at [723, 251] on button "Continue" at bounding box center [715, 264] width 157 height 36
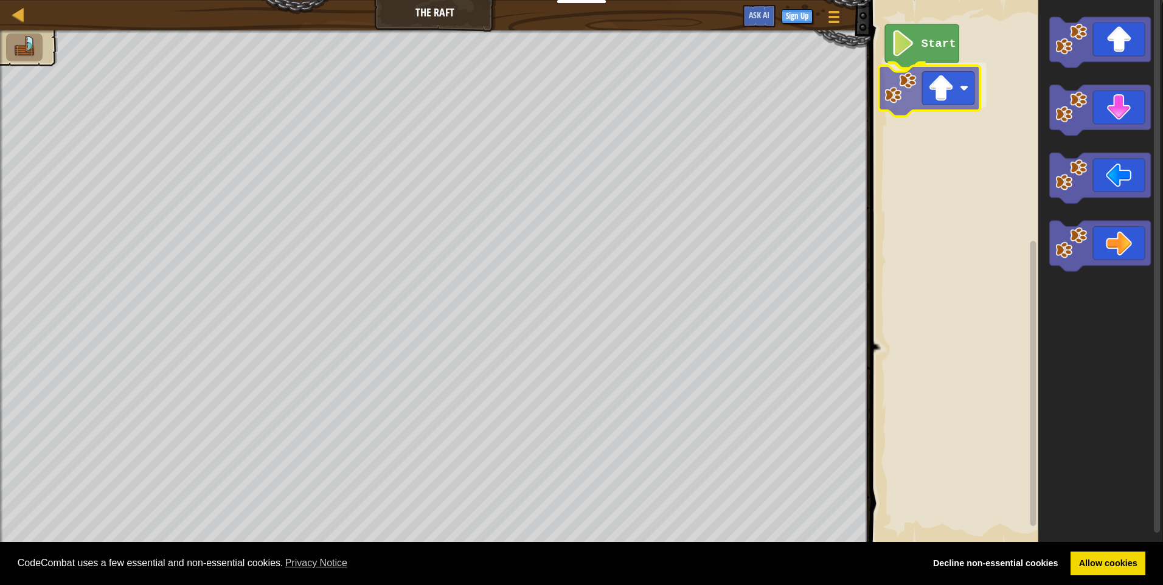
click at [910, 90] on div "Start" at bounding box center [1015, 272] width 296 height 557
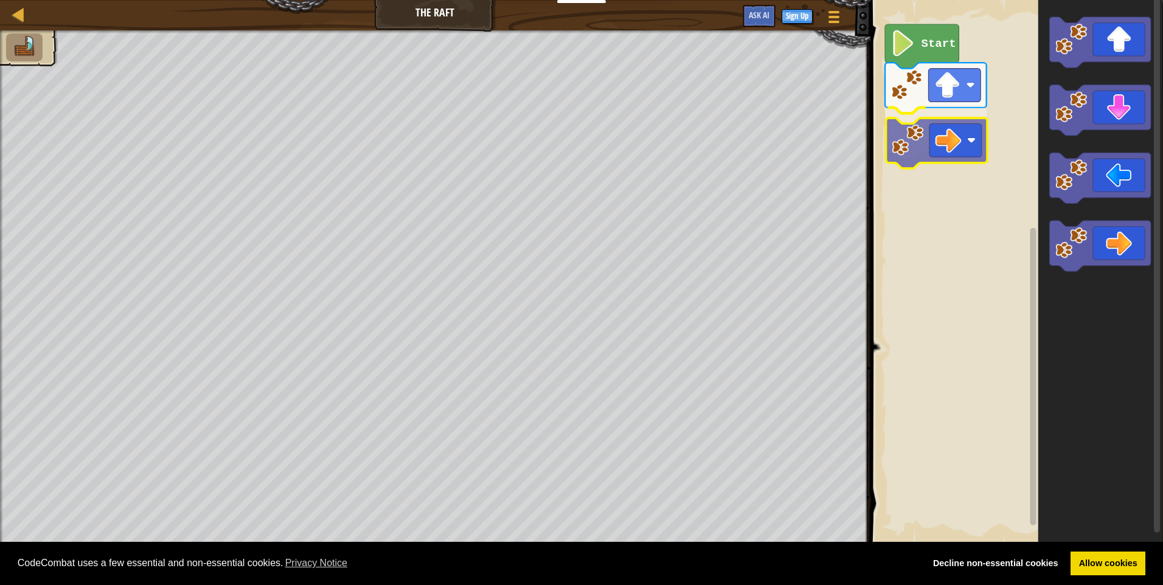
click at [913, 142] on div "Start" at bounding box center [1015, 272] width 296 height 557
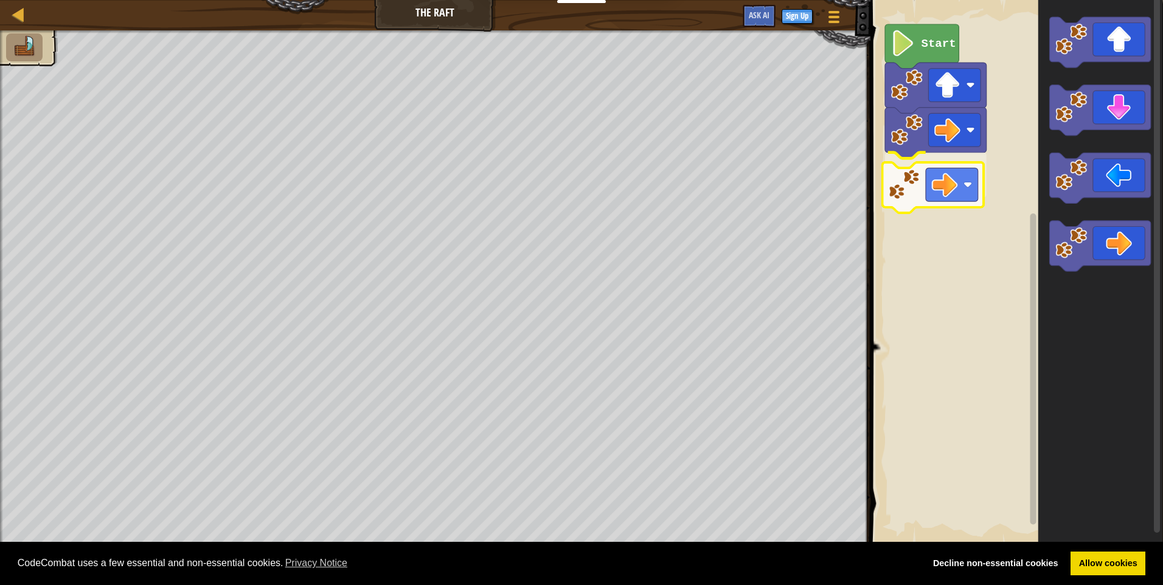
click at [901, 185] on div "Start" at bounding box center [1015, 272] width 296 height 557
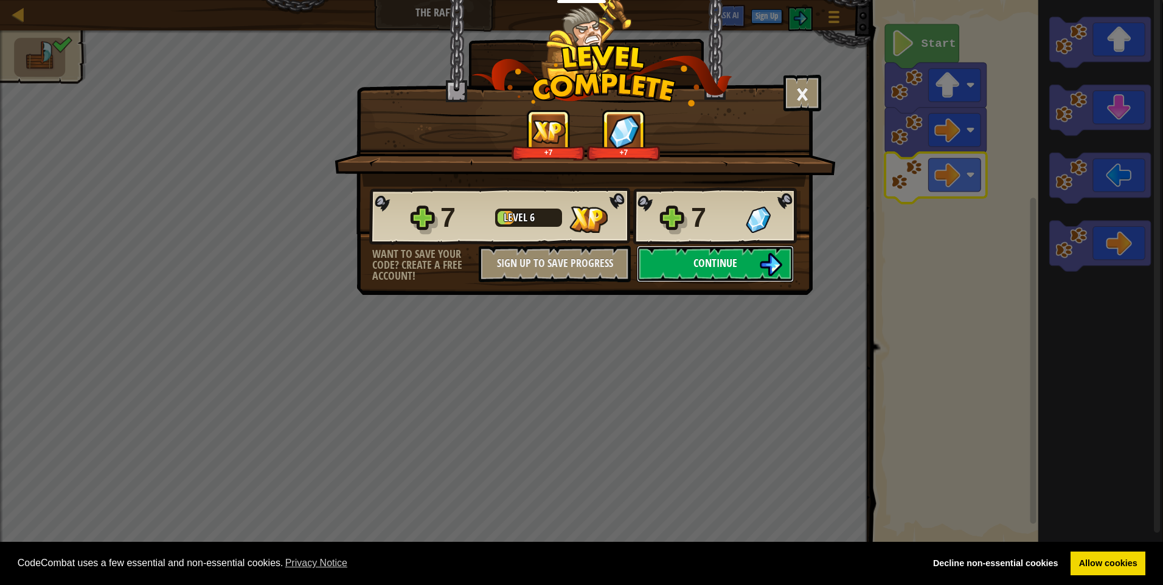
click at [734, 257] on span "Continue" at bounding box center [715, 262] width 44 height 15
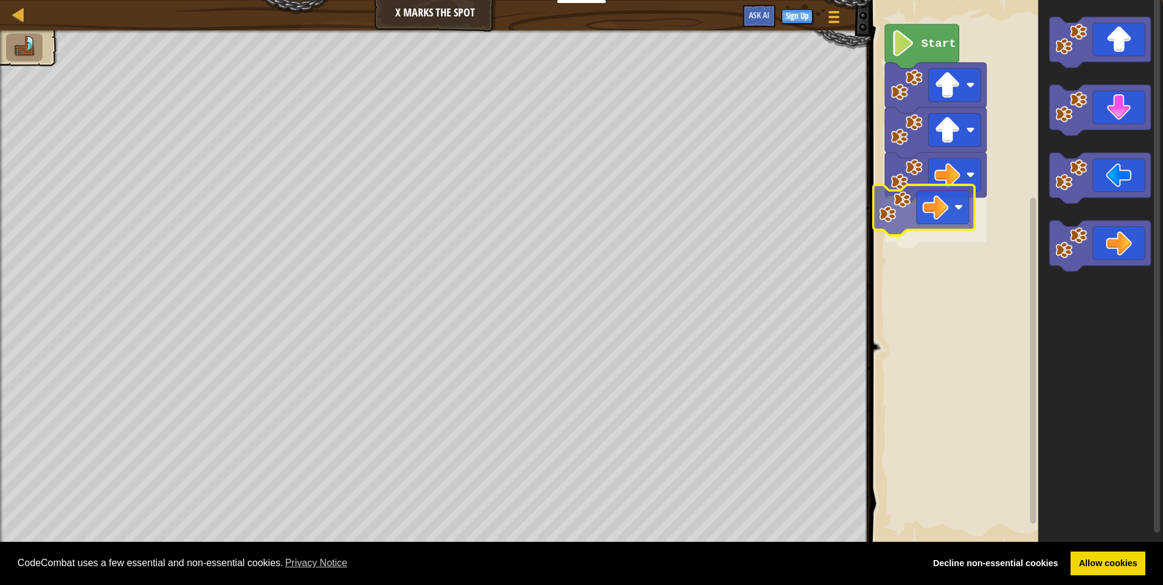
click at [881, 212] on div "Start" at bounding box center [1015, 272] width 296 height 557
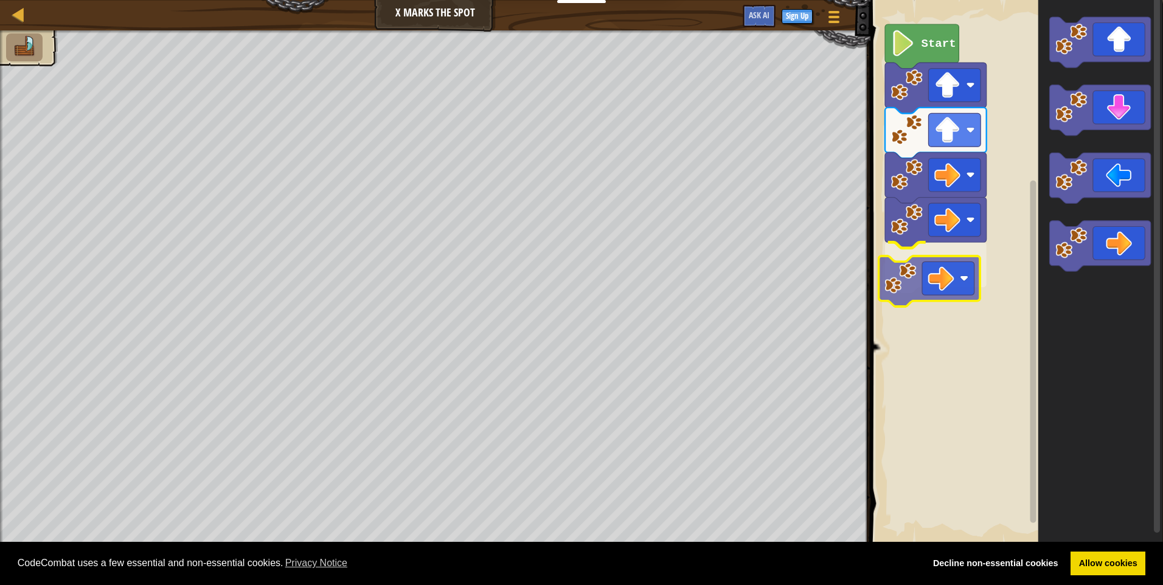
click at [905, 286] on div "Start" at bounding box center [1015, 272] width 296 height 557
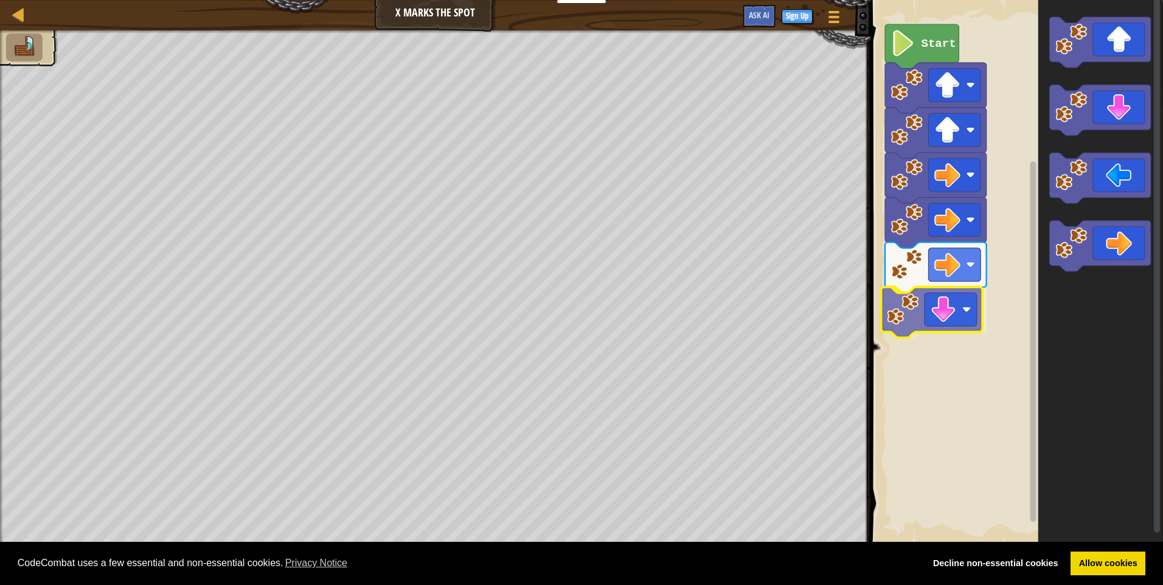
click at [901, 317] on div "Start" at bounding box center [1015, 272] width 296 height 557
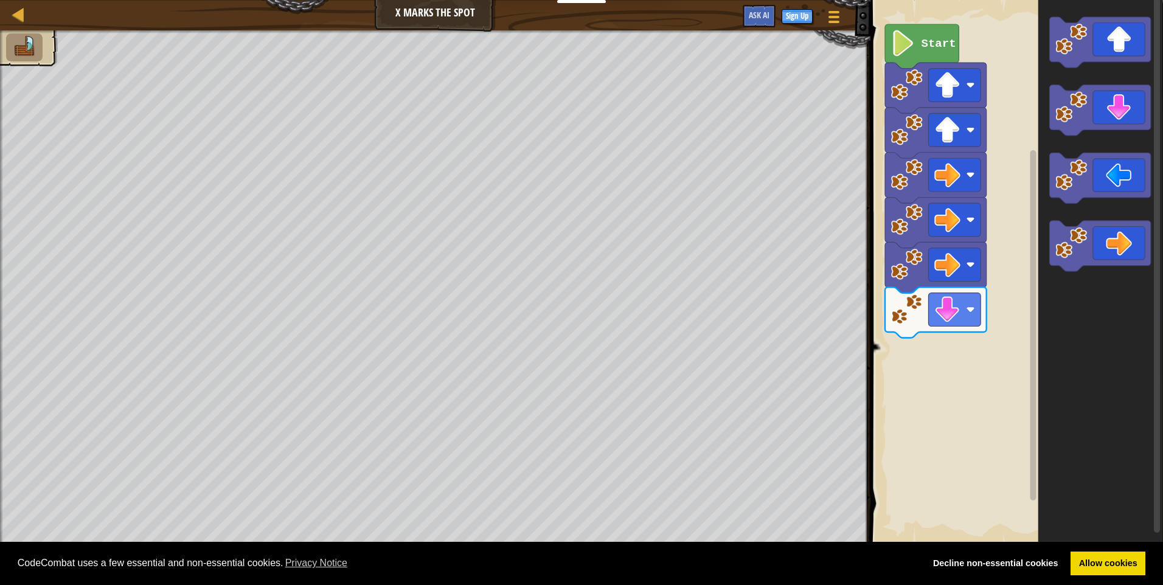
click at [940, 335] on div "Start" at bounding box center [1015, 272] width 296 height 557
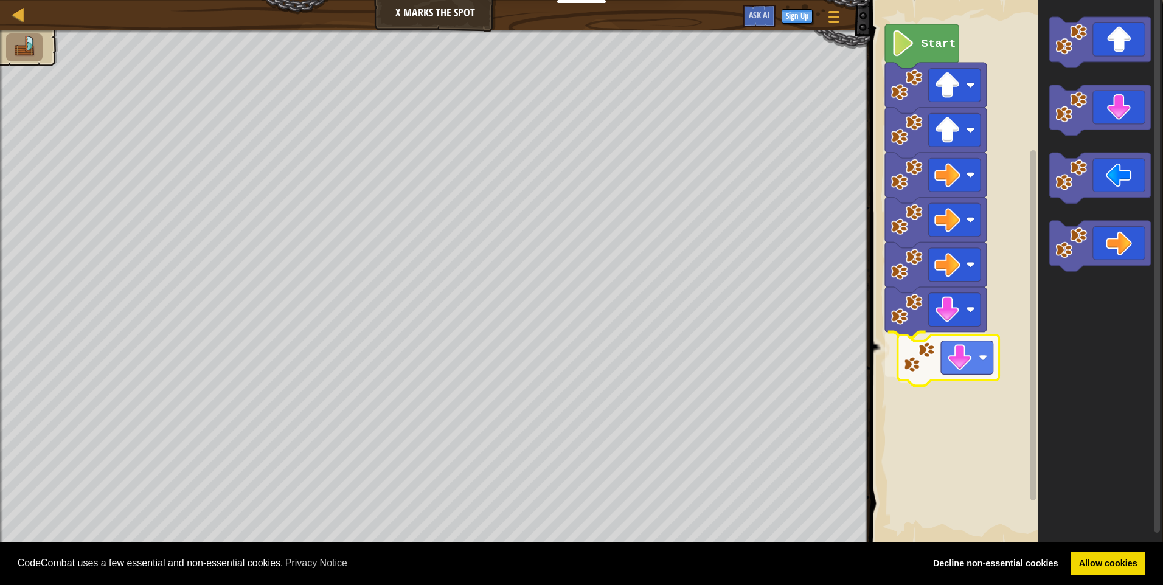
click at [927, 362] on div "Start" at bounding box center [1015, 272] width 296 height 557
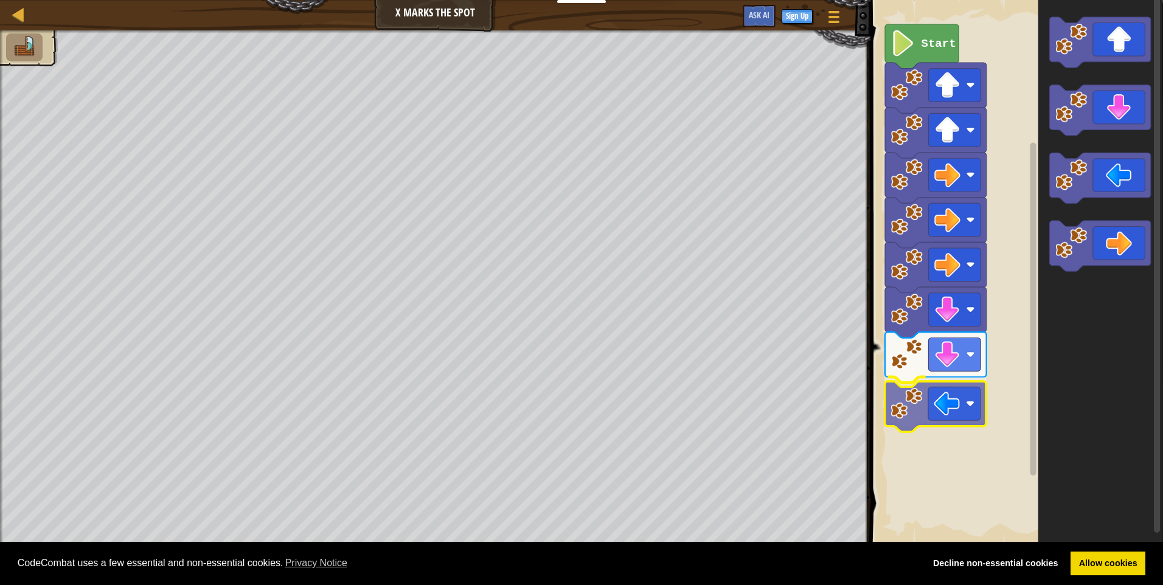
click at [906, 409] on div "Start" at bounding box center [1015, 272] width 296 height 557
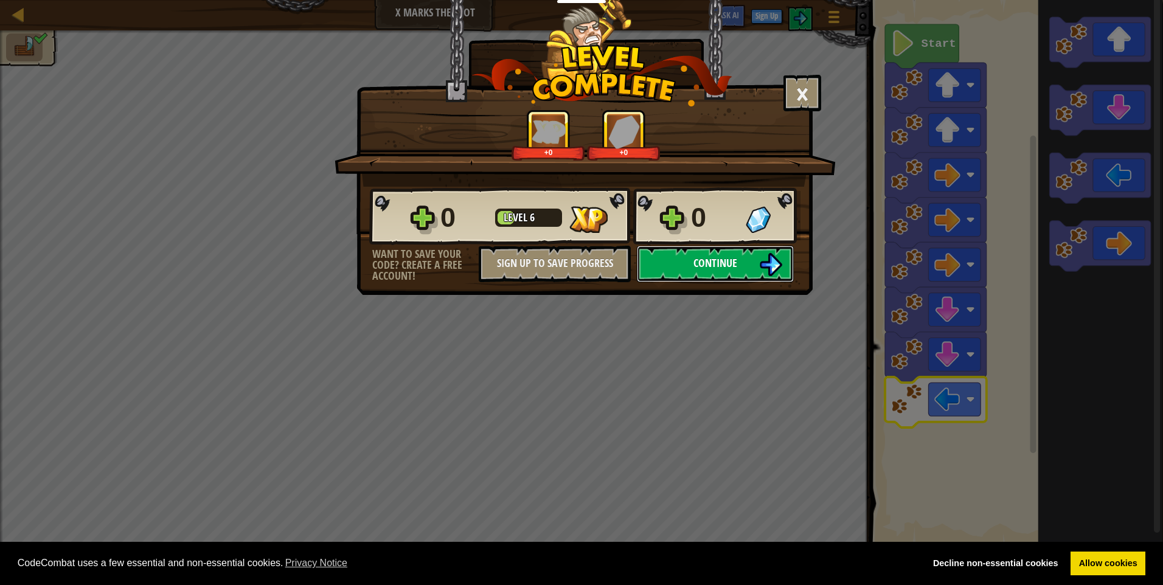
click at [724, 260] on span "Continue" at bounding box center [715, 262] width 44 height 15
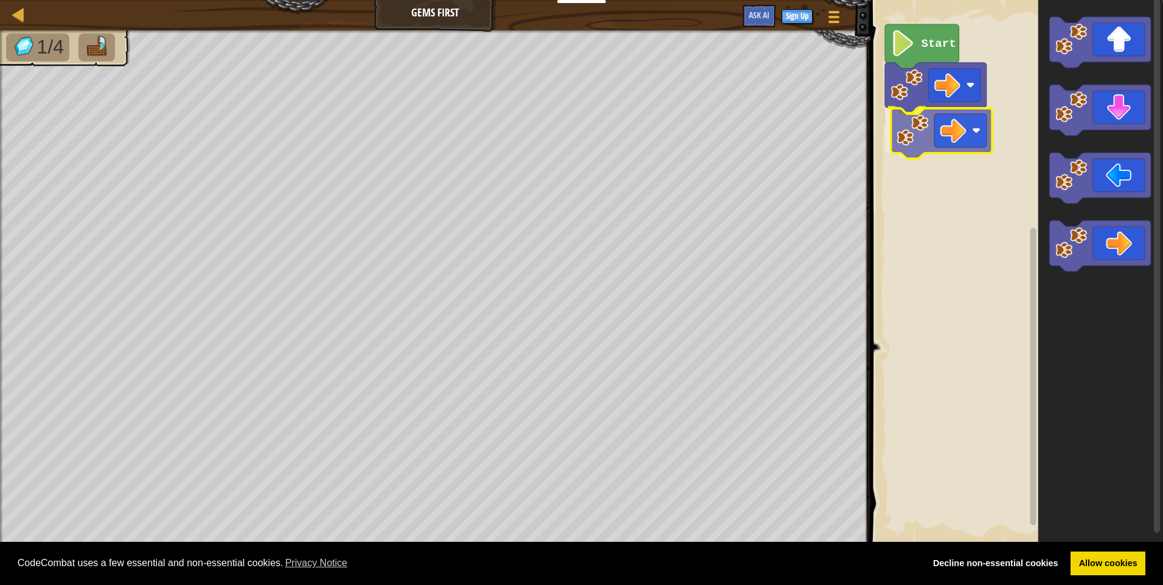
click at [924, 136] on div "Start" at bounding box center [1015, 272] width 296 height 557
click at [971, 161] on div "Start" at bounding box center [1015, 272] width 296 height 557
click at [1038, 75] on icon "Blockly Workspace" at bounding box center [1100, 272] width 125 height 557
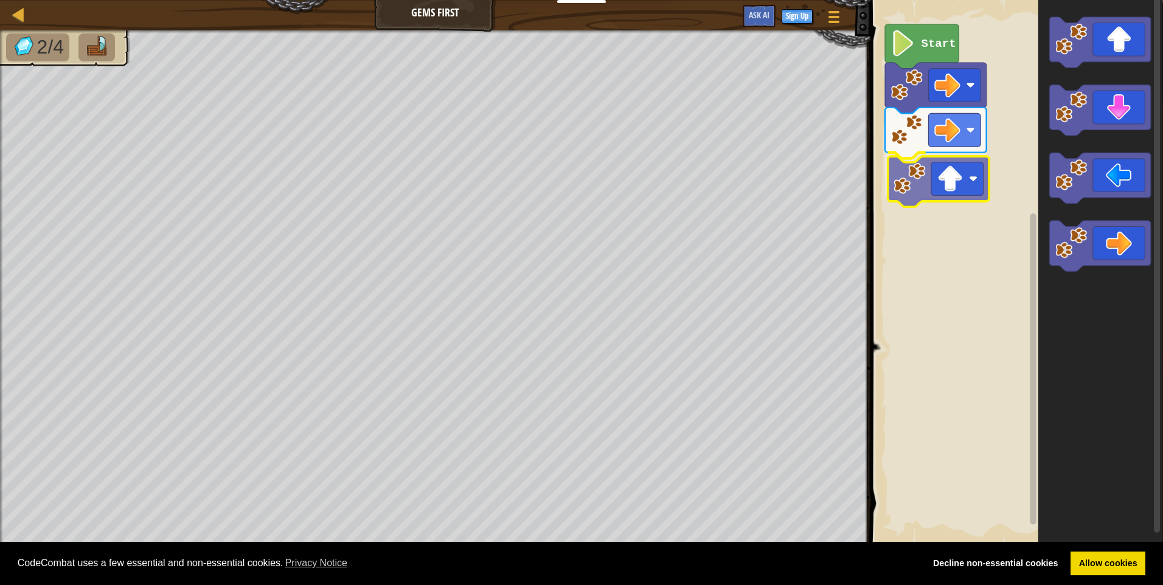
click at [917, 176] on div "Start" at bounding box center [1015, 272] width 296 height 557
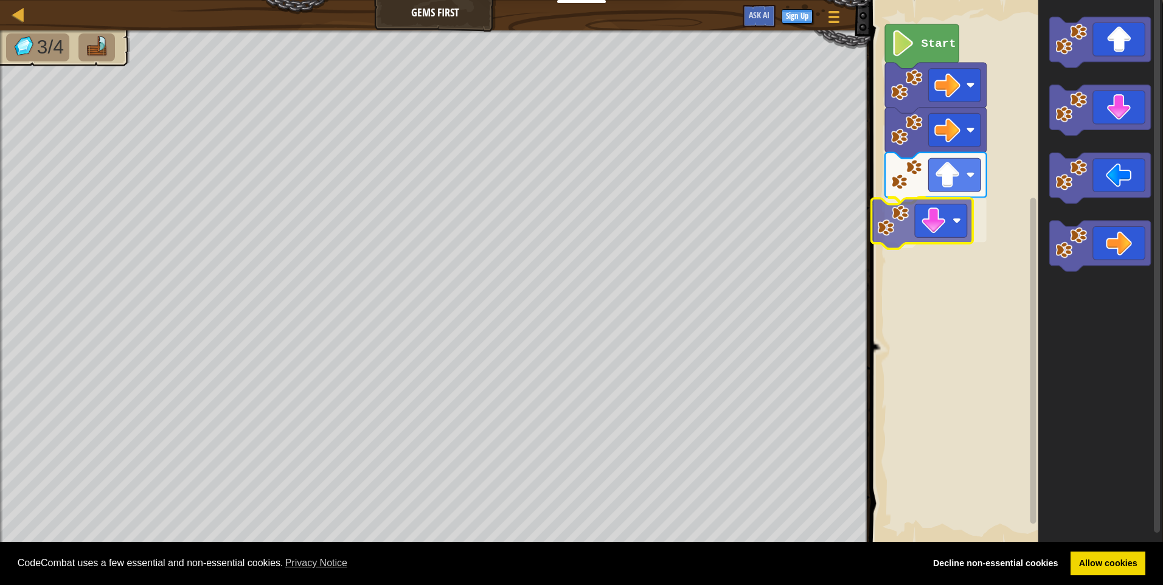
click at [890, 224] on div "Start" at bounding box center [1015, 272] width 296 height 557
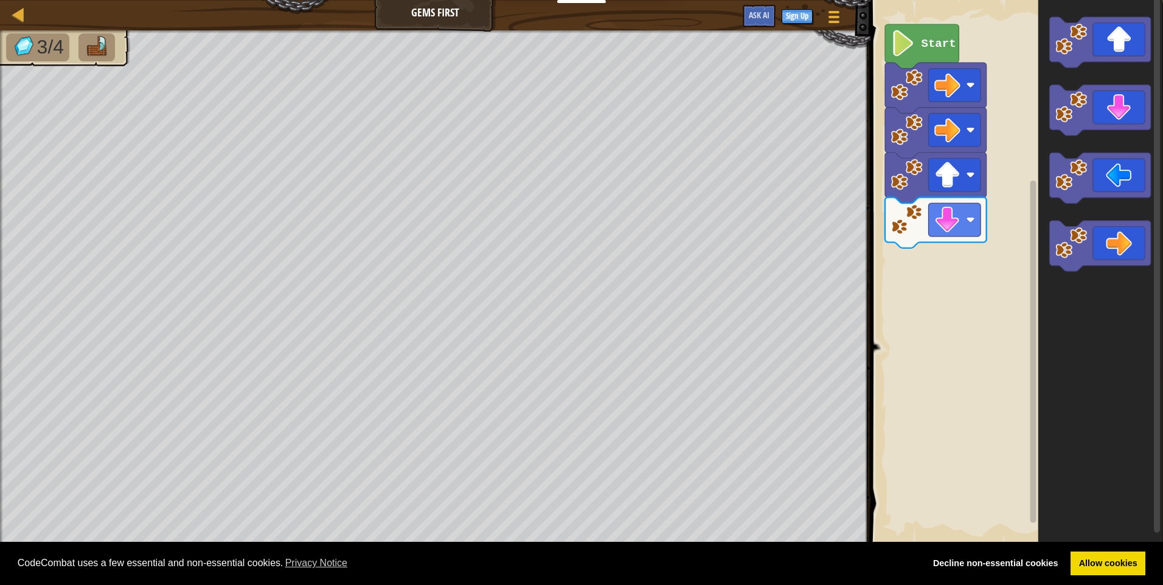
click at [1027, 178] on div "Start" at bounding box center [1015, 272] width 296 height 557
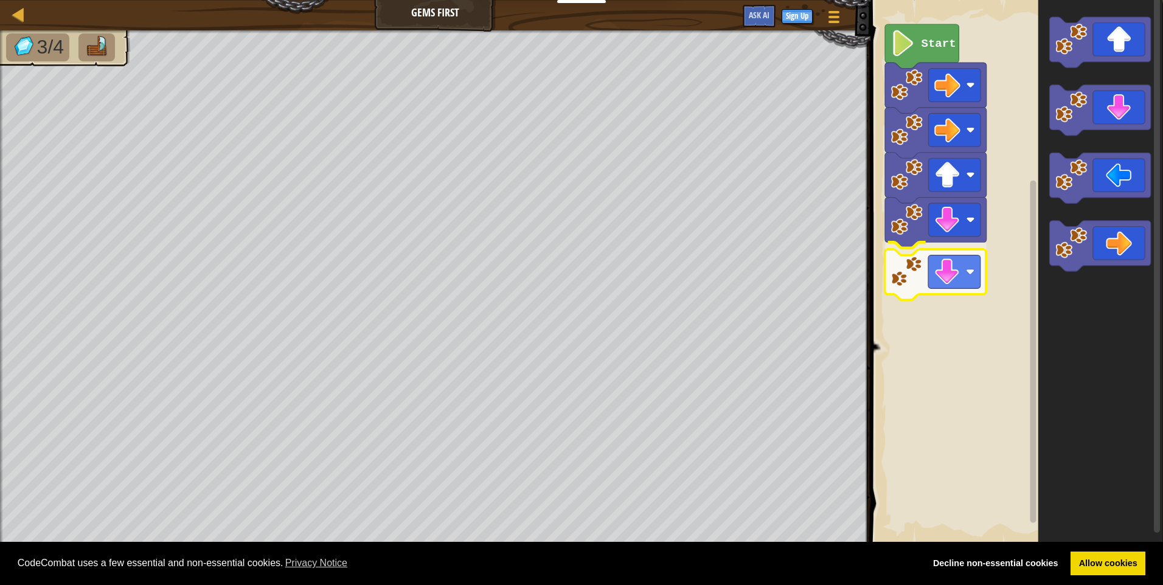
click at [892, 280] on div "Start" at bounding box center [1015, 272] width 296 height 557
click at [960, 286] on div "Start" at bounding box center [1015, 272] width 296 height 557
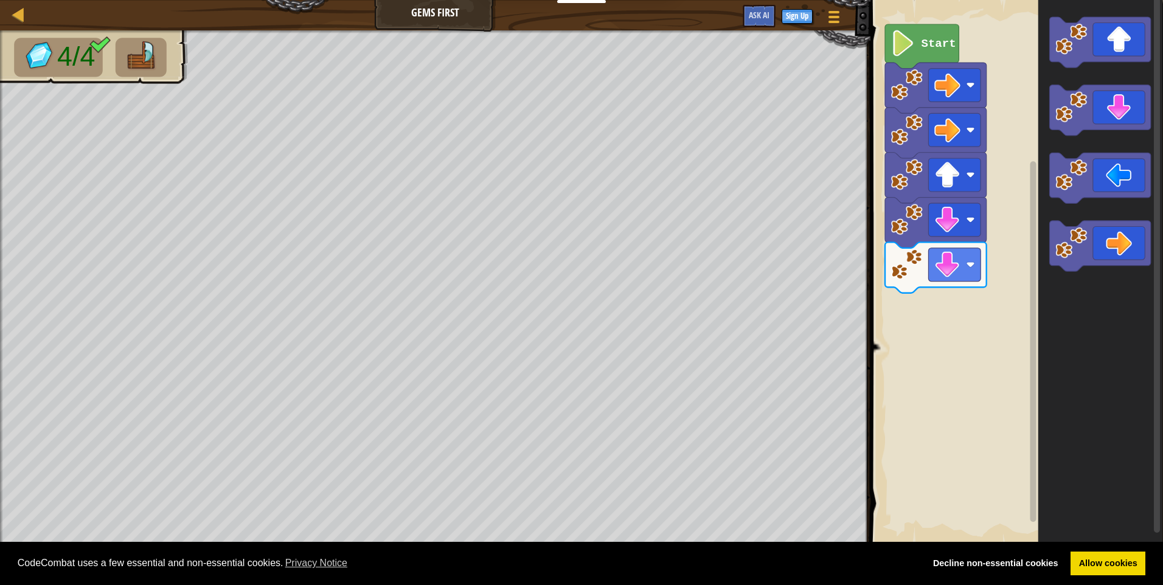
click at [1024, 161] on div "Start" at bounding box center [1015, 272] width 296 height 557
click at [1043, 67] on icon "Blockly Workspace" at bounding box center [1100, 272] width 125 height 557
click at [915, 314] on div "Start" at bounding box center [1015, 272] width 296 height 557
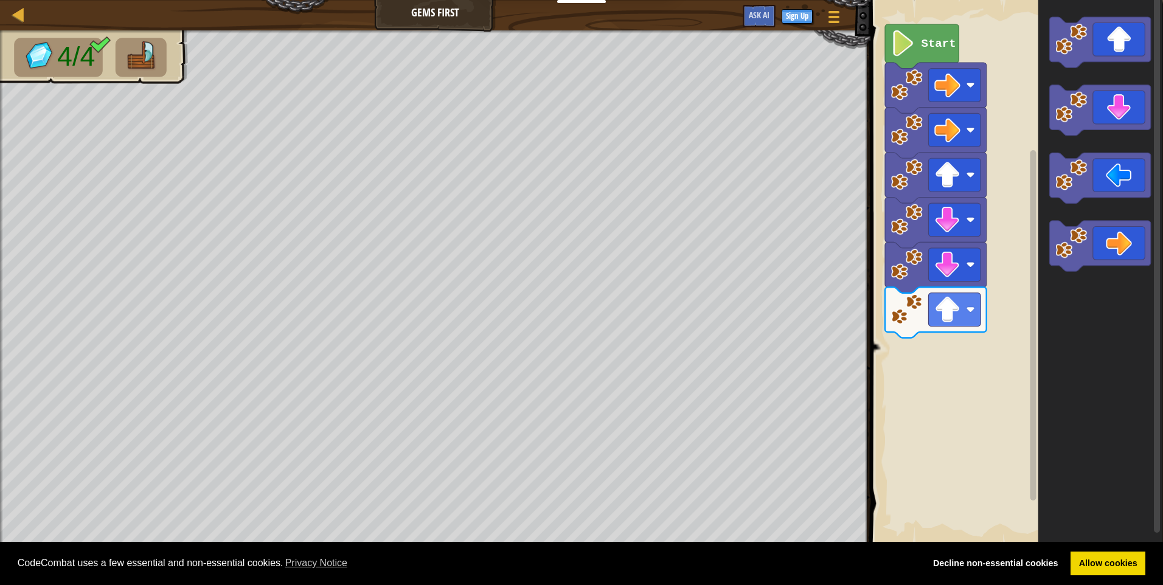
click at [1042, 289] on icon "Blockly Workspace" at bounding box center [1100, 272] width 125 height 557
click at [895, 367] on div "Start" at bounding box center [1015, 272] width 296 height 557
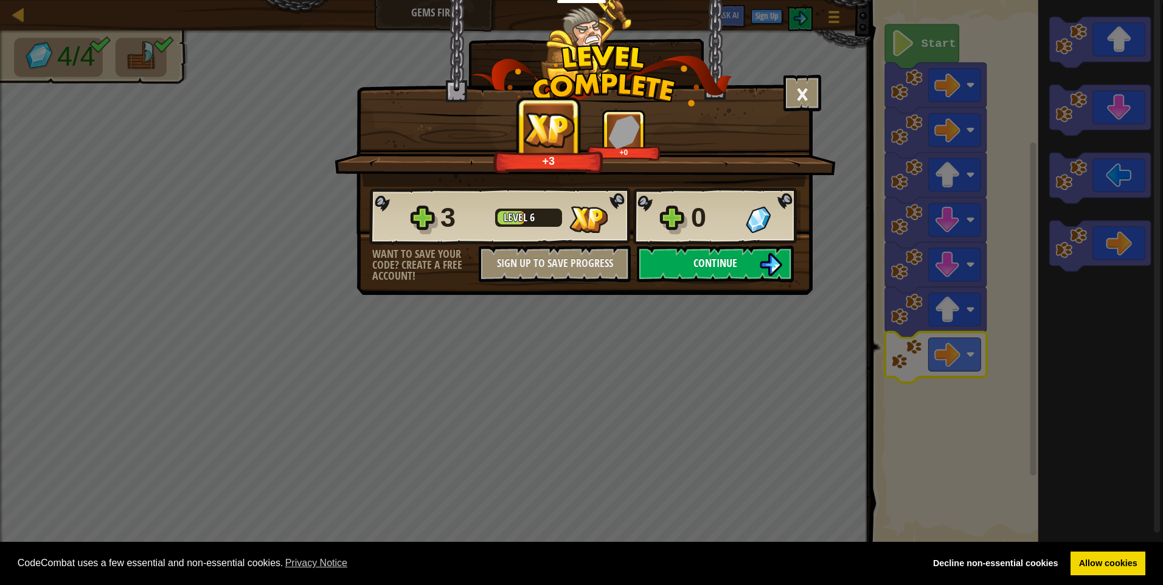
click at [686, 254] on button "Continue" at bounding box center [715, 264] width 157 height 36
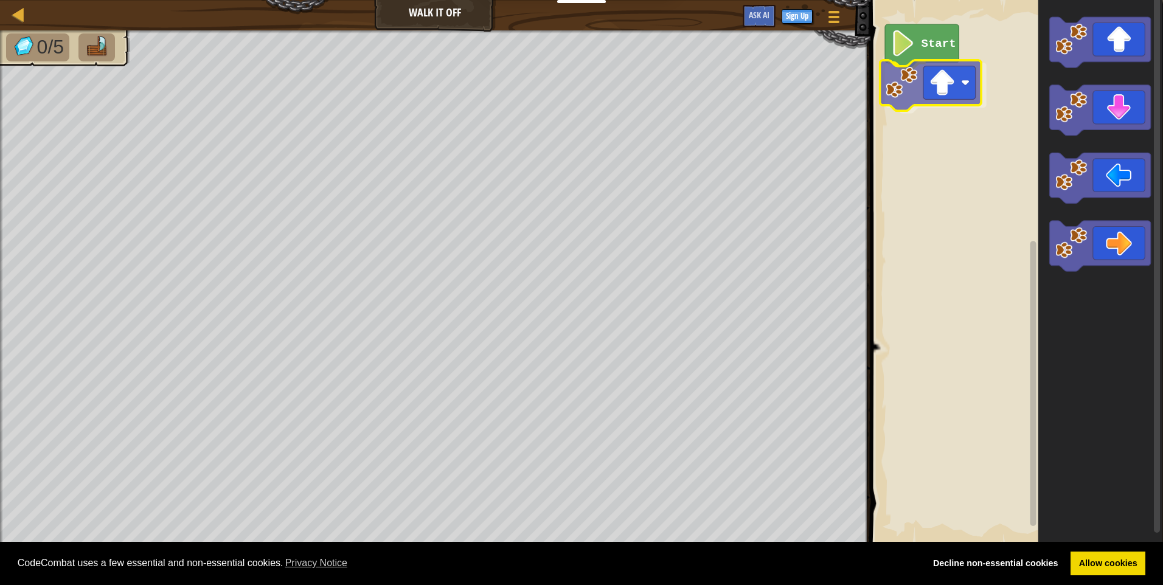
click at [907, 82] on div "Start" at bounding box center [1015, 272] width 296 height 557
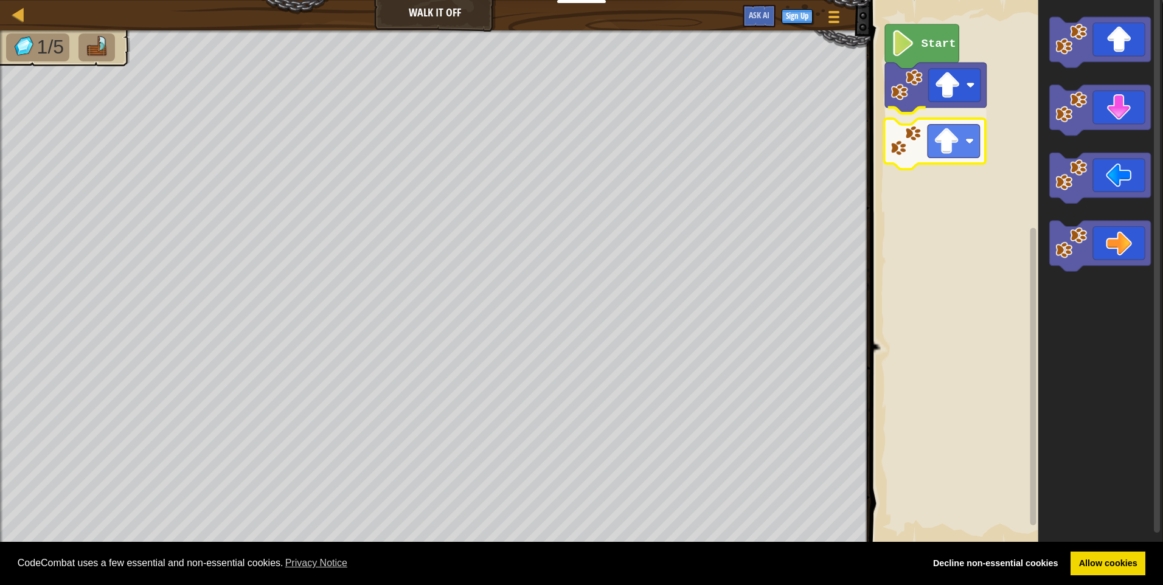
click at [899, 154] on div "Start" at bounding box center [1015, 272] width 296 height 557
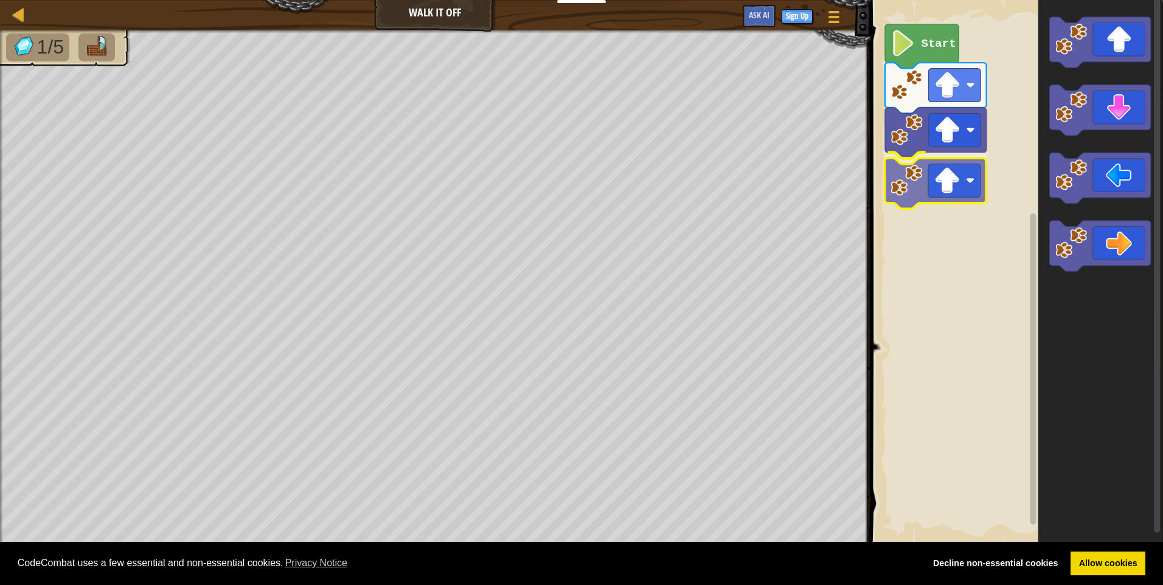
click at [901, 190] on div "Start" at bounding box center [1015, 272] width 296 height 557
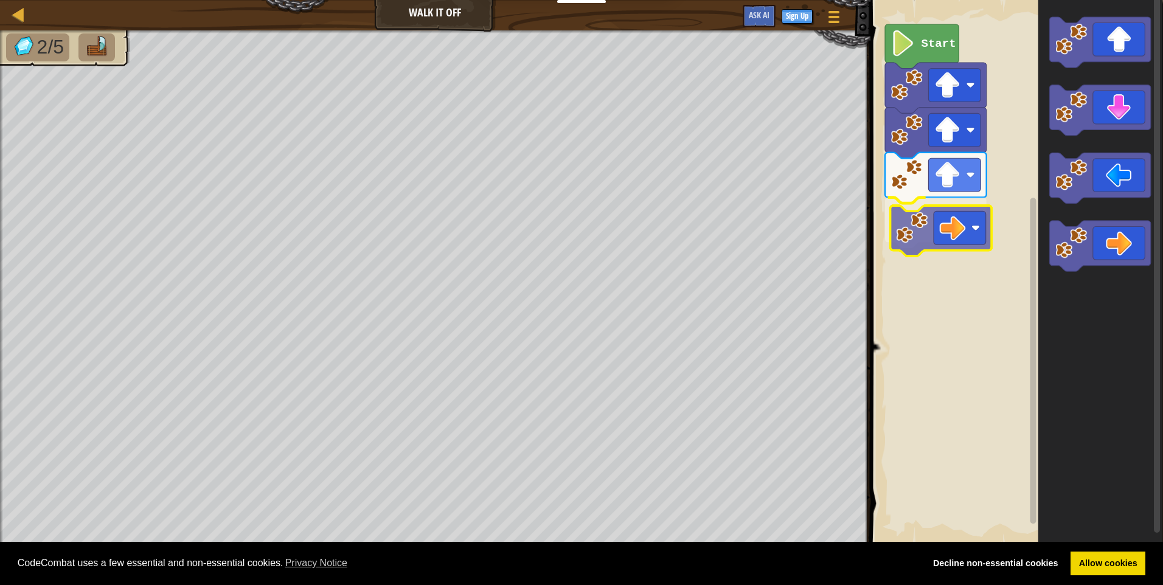
click at [908, 235] on div "Start" at bounding box center [1015, 272] width 296 height 557
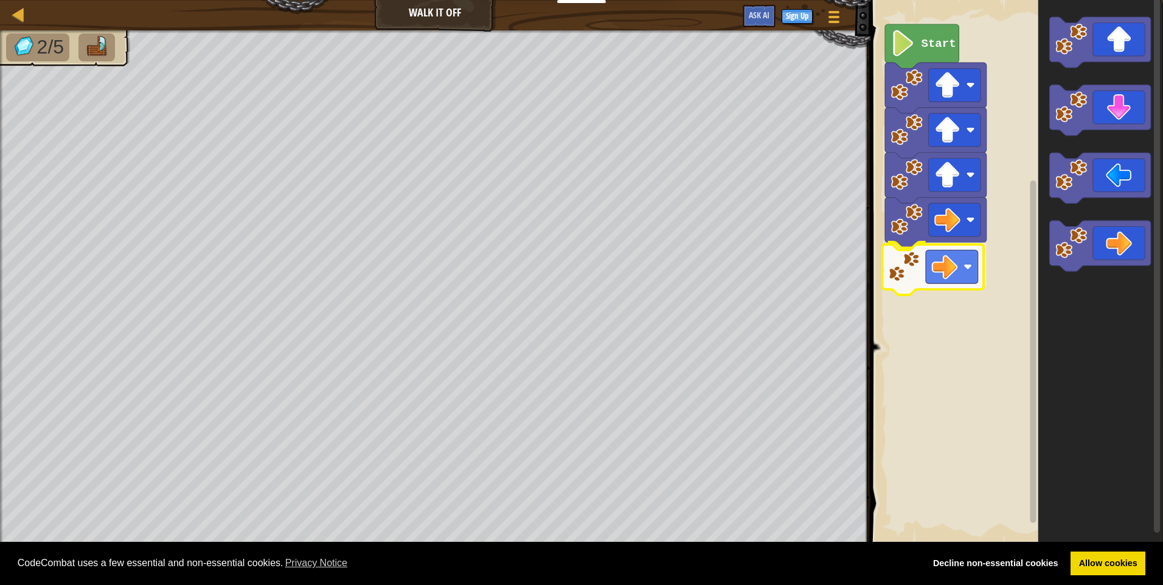
click at [905, 275] on div "Start" at bounding box center [1015, 272] width 296 height 557
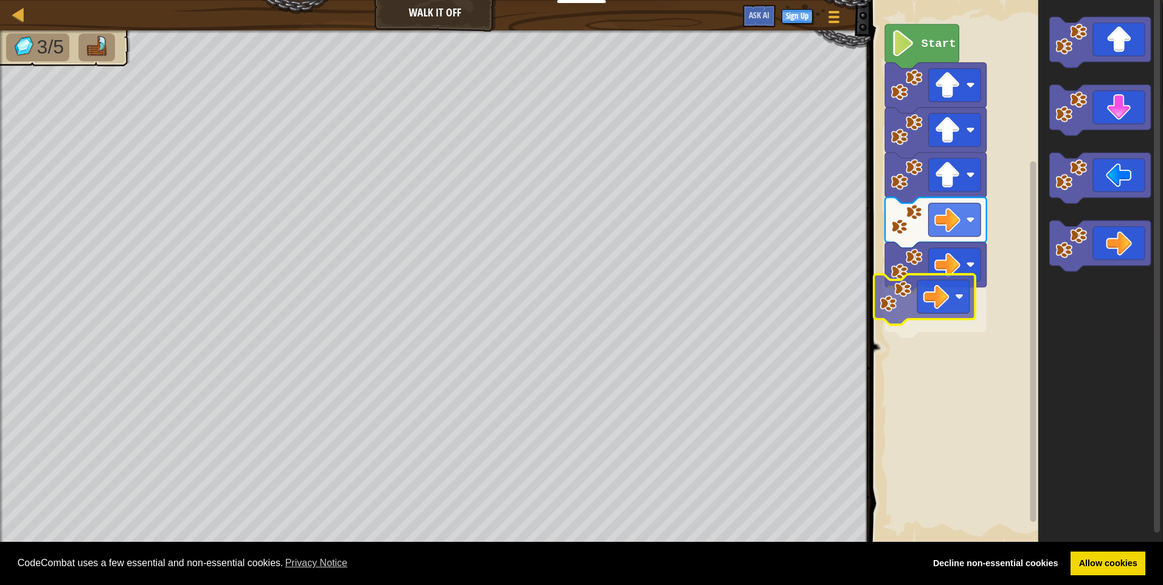
click at [899, 305] on div "Start" at bounding box center [1015, 272] width 296 height 557
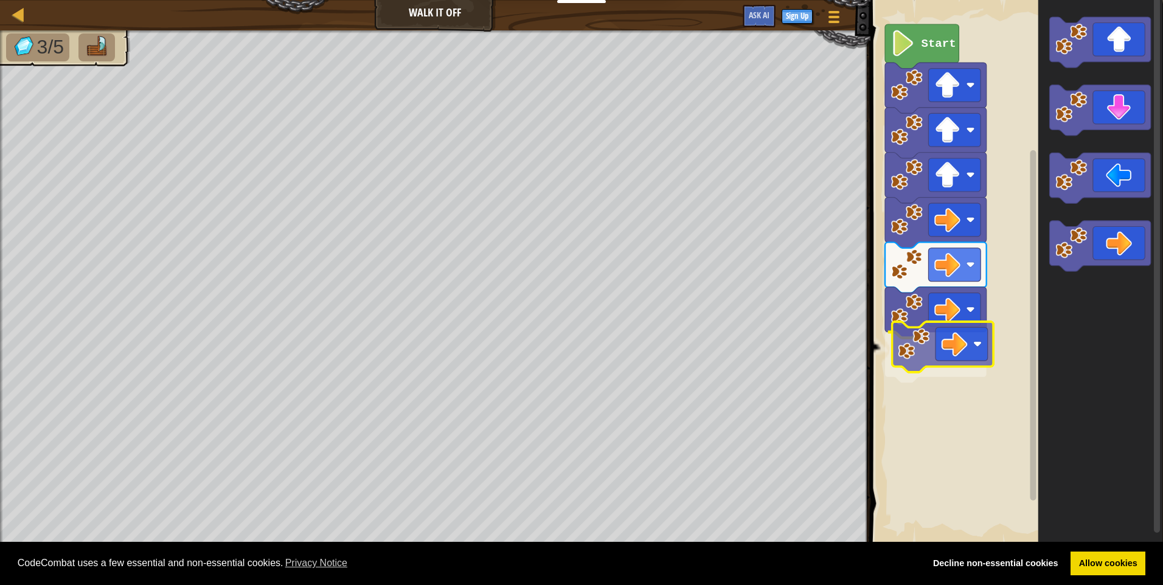
click at [920, 345] on div "Start" at bounding box center [1015, 272] width 296 height 557
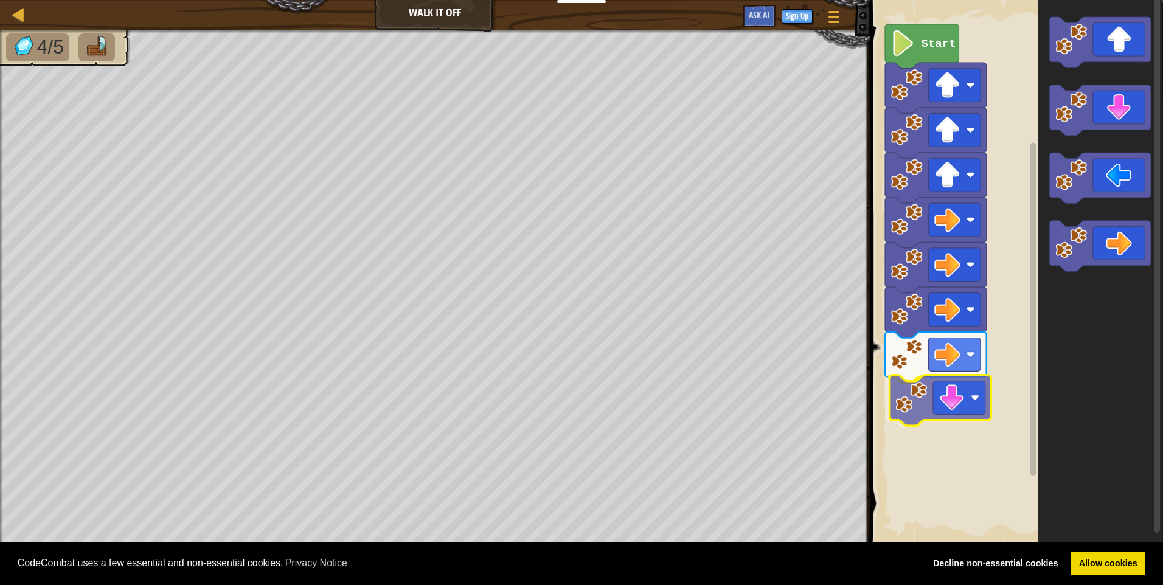
click at [901, 408] on div "Start" at bounding box center [1015, 272] width 296 height 557
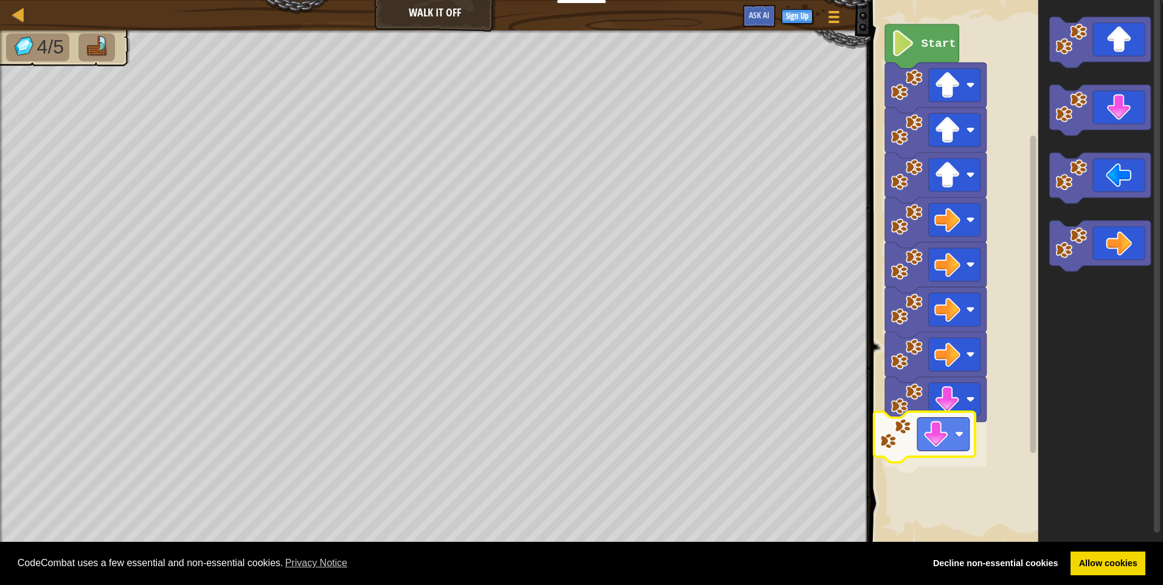
click at [891, 447] on div "Start" at bounding box center [1015, 272] width 296 height 557
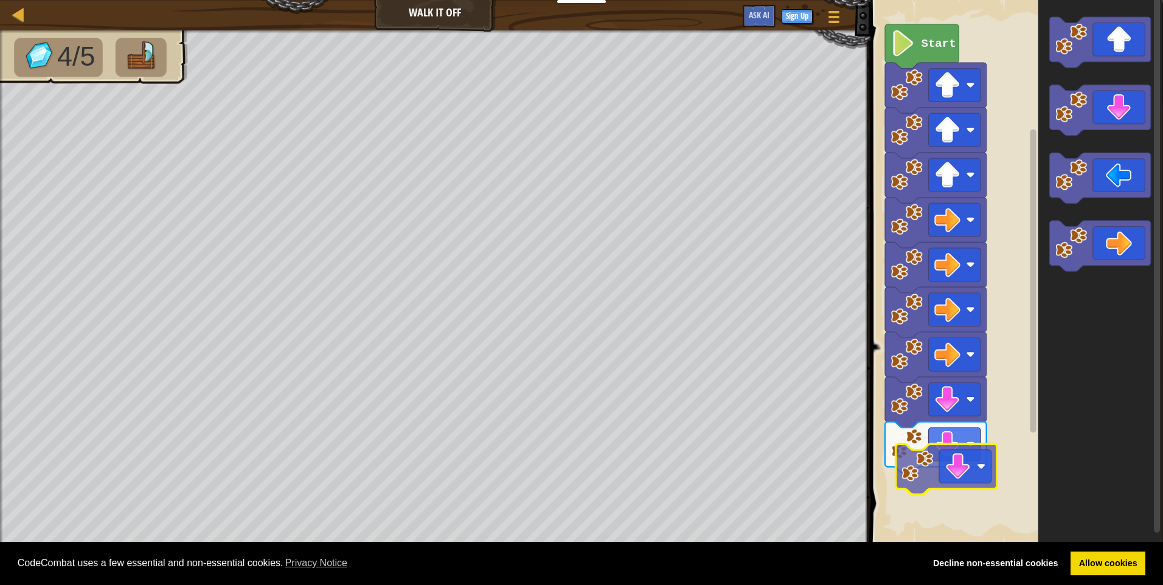
click at [929, 471] on div "Start" at bounding box center [1015, 272] width 296 height 557
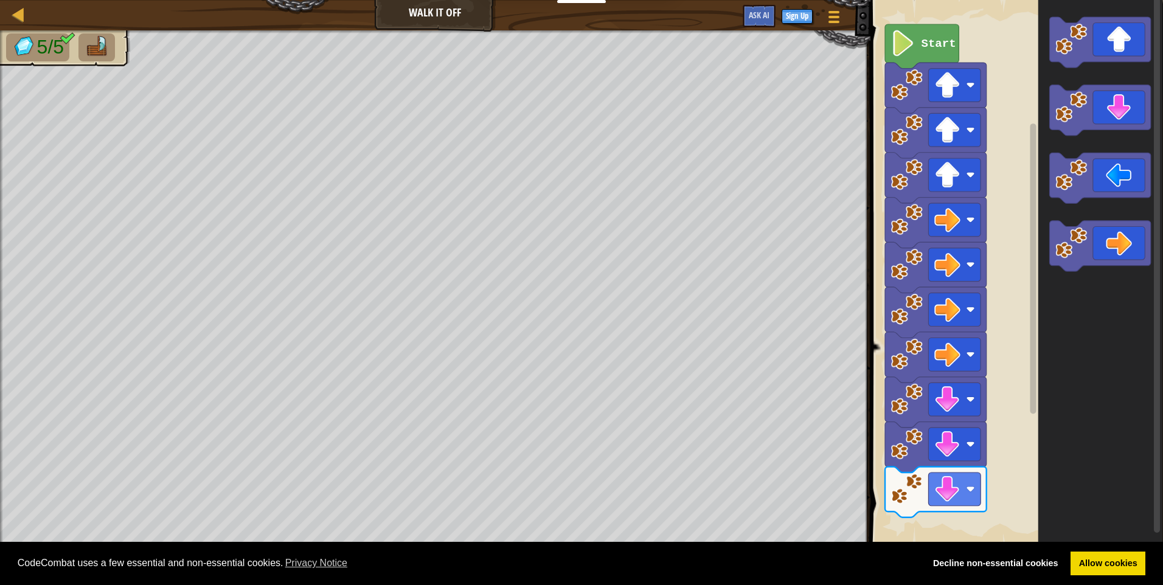
click at [932, 512] on div "Start" at bounding box center [1015, 272] width 296 height 557
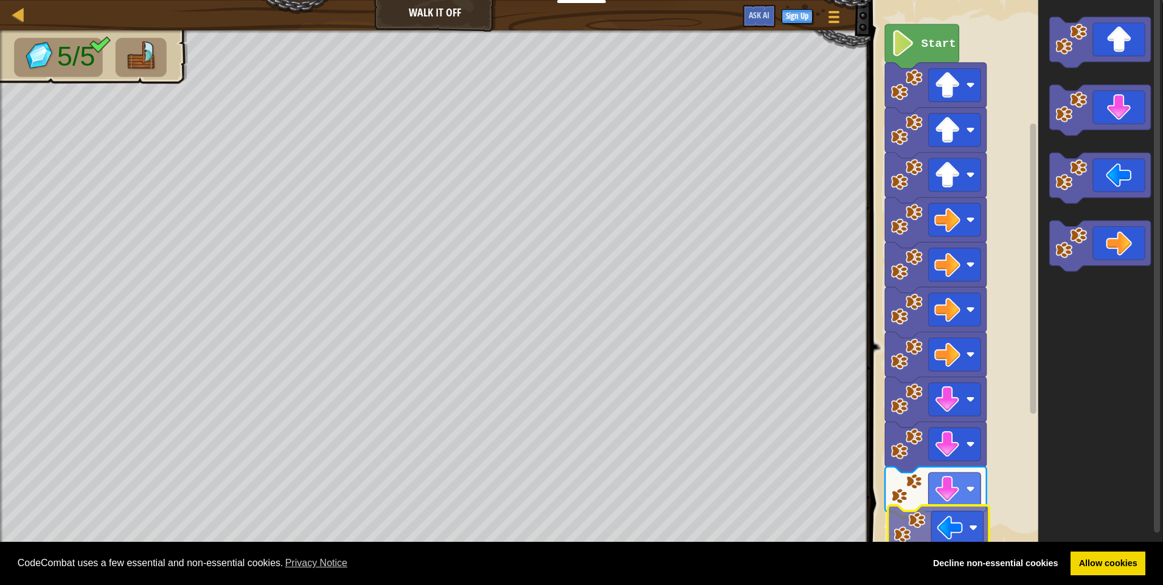
click at [914, 537] on div "Start" at bounding box center [1015, 272] width 296 height 557
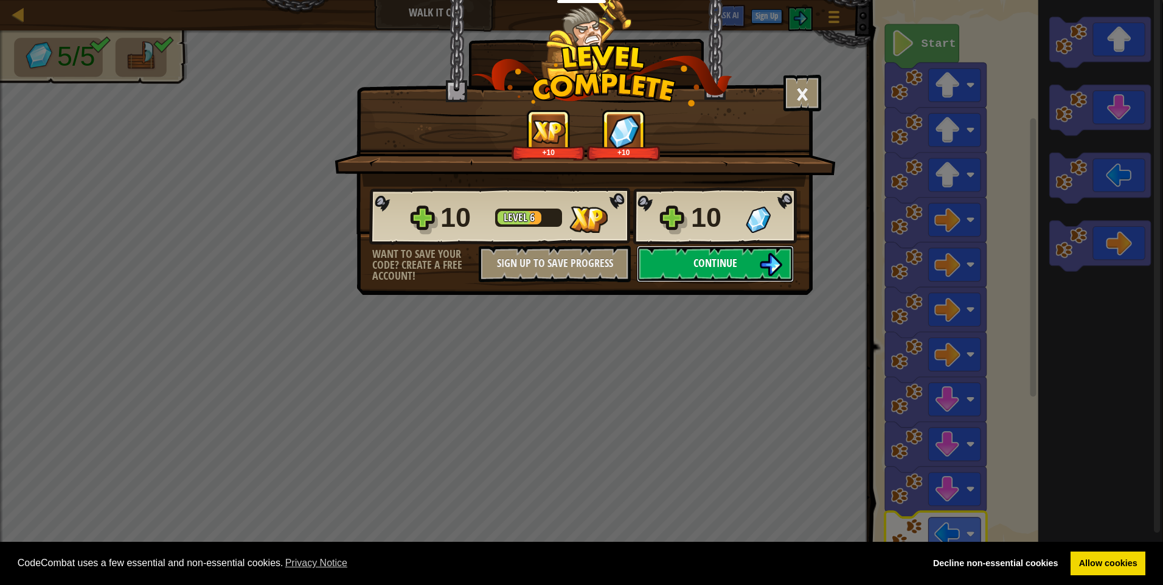
click at [697, 258] on span "Continue" at bounding box center [715, 262] width 44 height 15
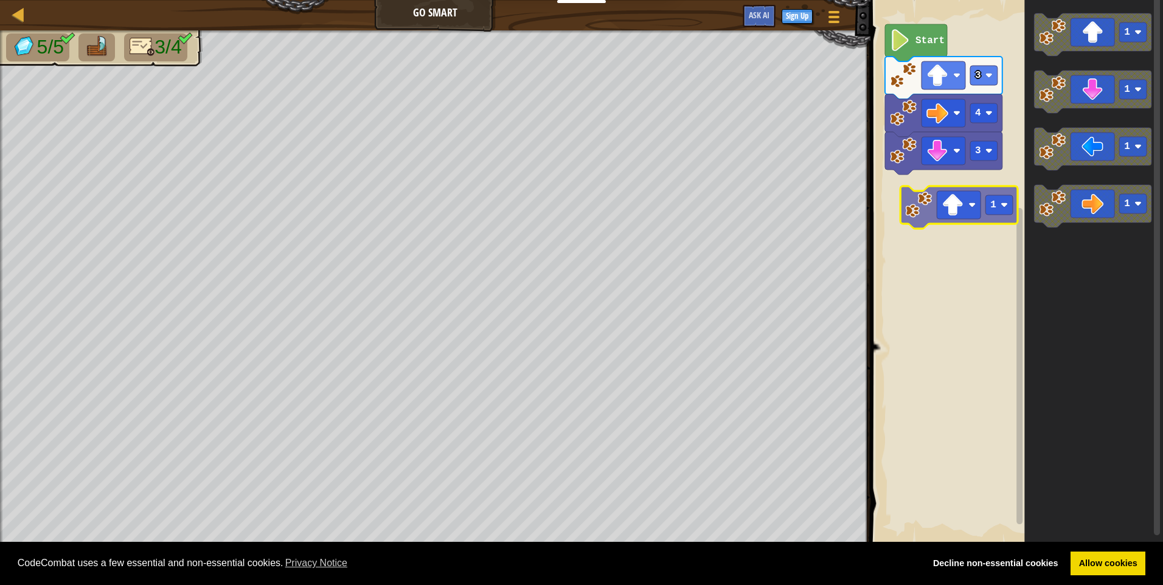
click at [926, 212] on div "3 4 3 Start 1 1 1 1 1" at bounding box center [1015, 272] width 296 height 557
click at [897, 221] on div "1 3 4 3 Start 1 1 1 1" at bounding box center [1015, 272] width 296 height 557
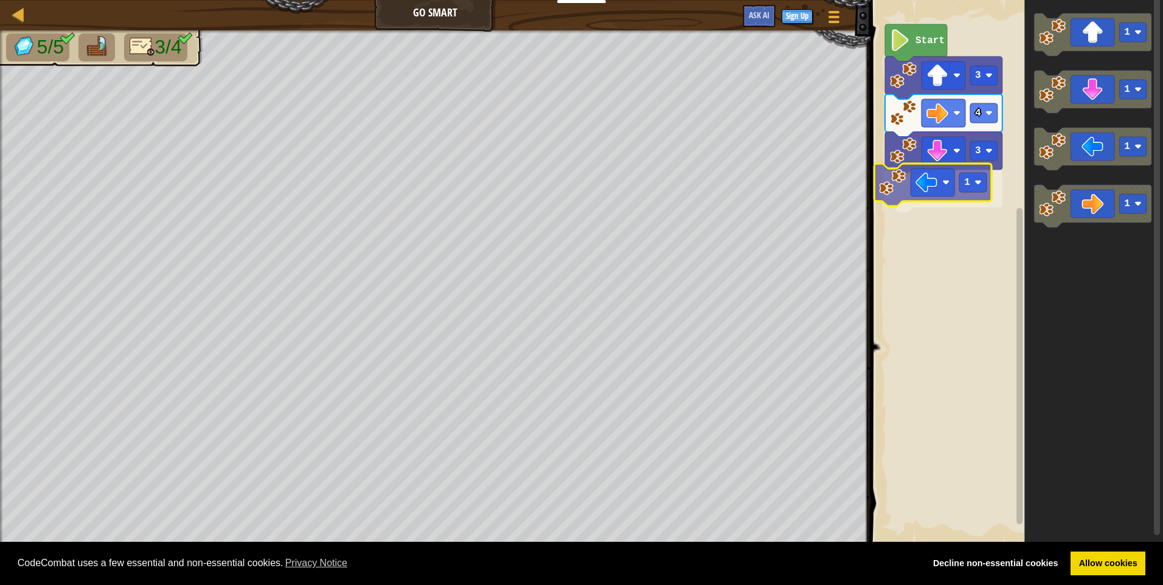
click at [885, 182] on div "3 1 4 3 Start 1 1 1 1 1" at bounding box center [1015, 272] width 296 height 557
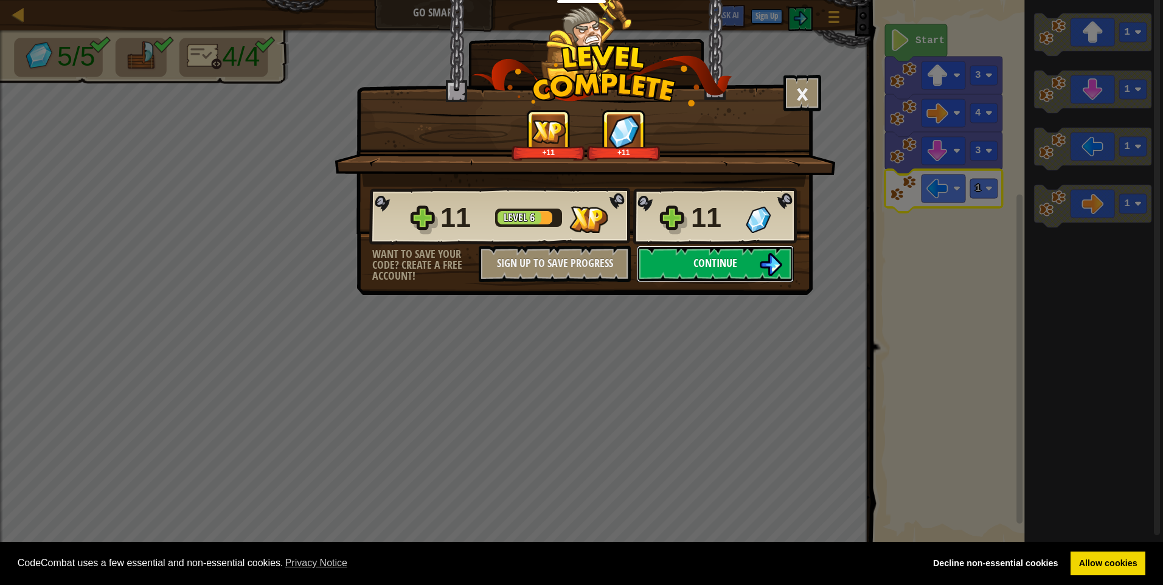
click at [670, 265] on button "Continue" at bounding box center [715, 264] width 157 height 36
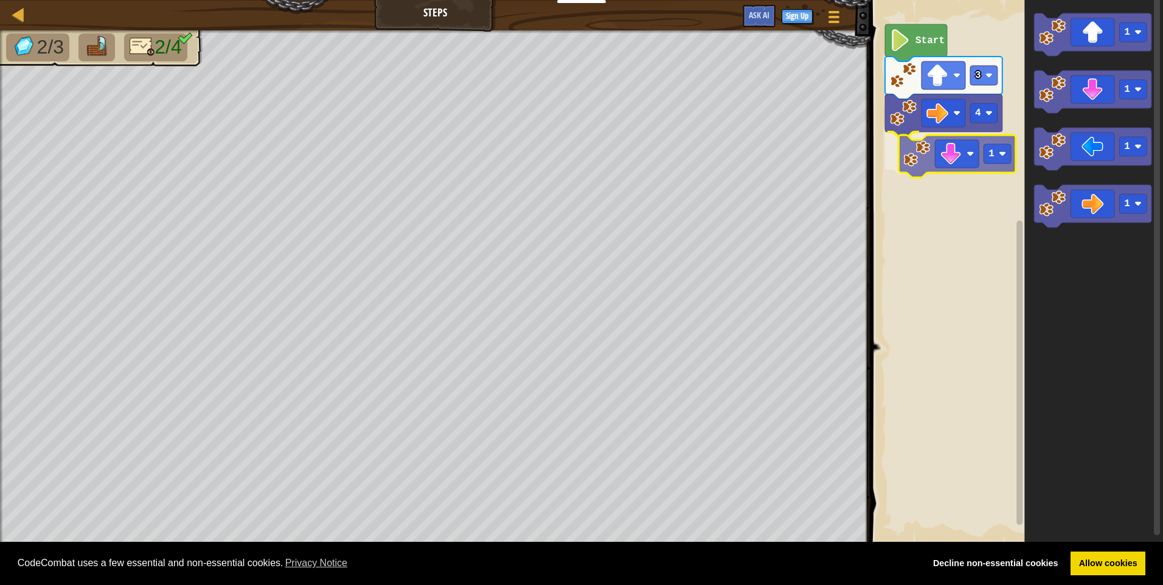
click at [908, 154] on div "4 1 3 Start 1 1 1 1 1" at bounding box center [1015, 272] width 296 height 557
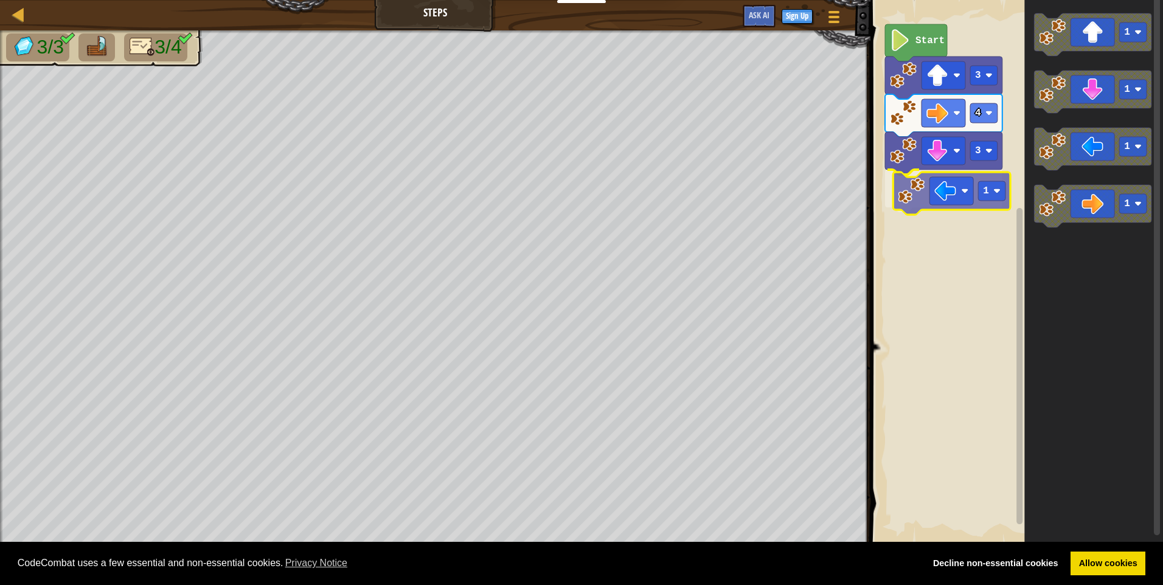
click at [939, 198] on div "Start 3 4 3 1 1 1 1 1 1" at bounding box center [1015, 272] width 296 height 557
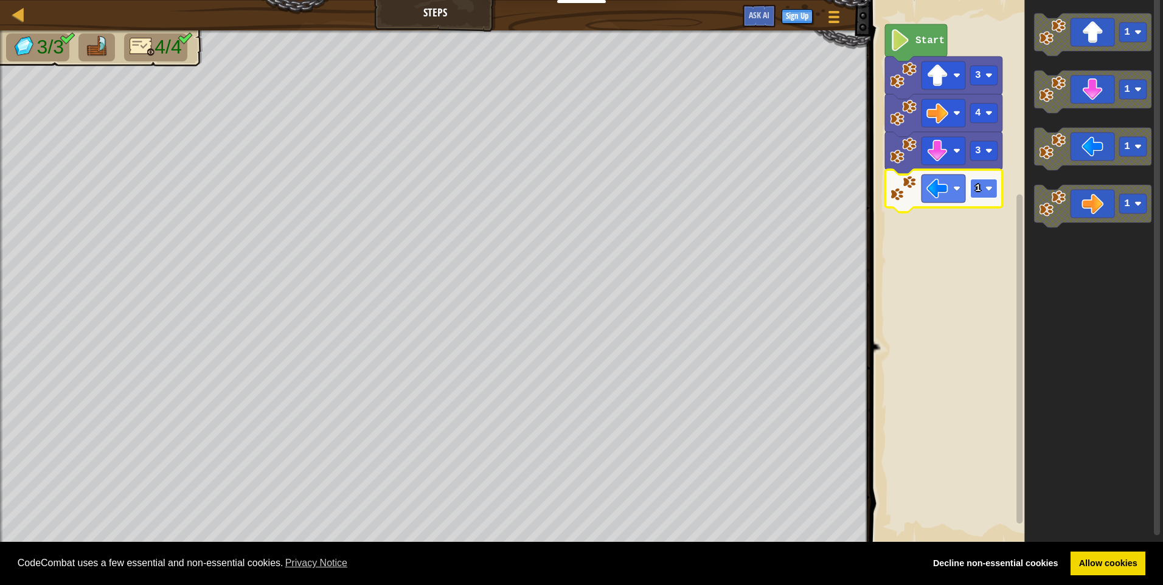
click at [984, 192] on rect "Blockly Workspace" at bounding box center [983, 188] width 27 height 19
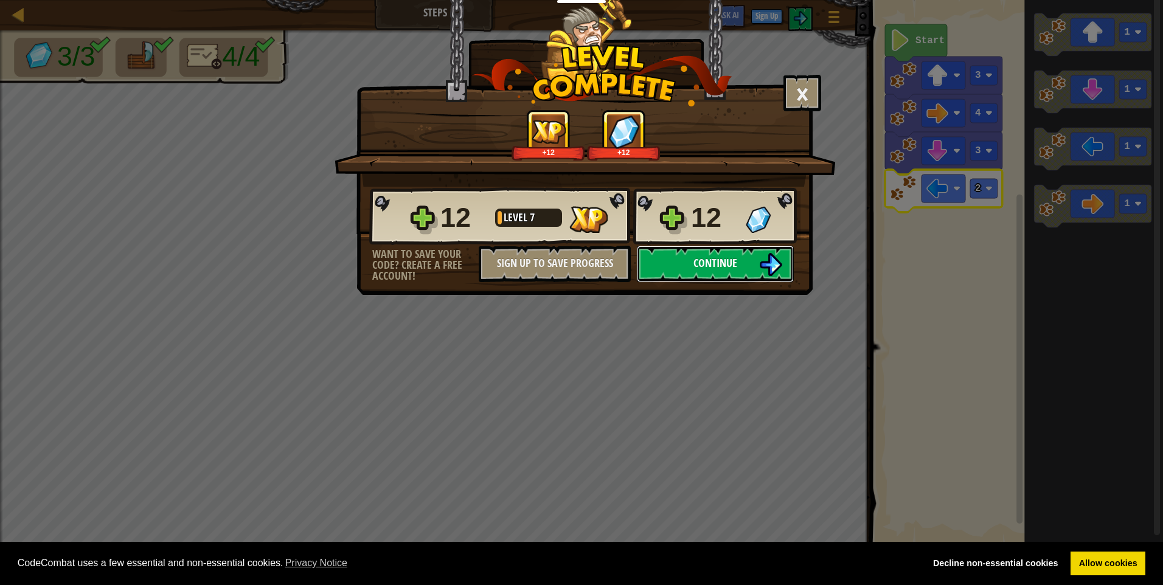
click at [761, 272] on img at bounding box center [770, 264] width 23 height 23
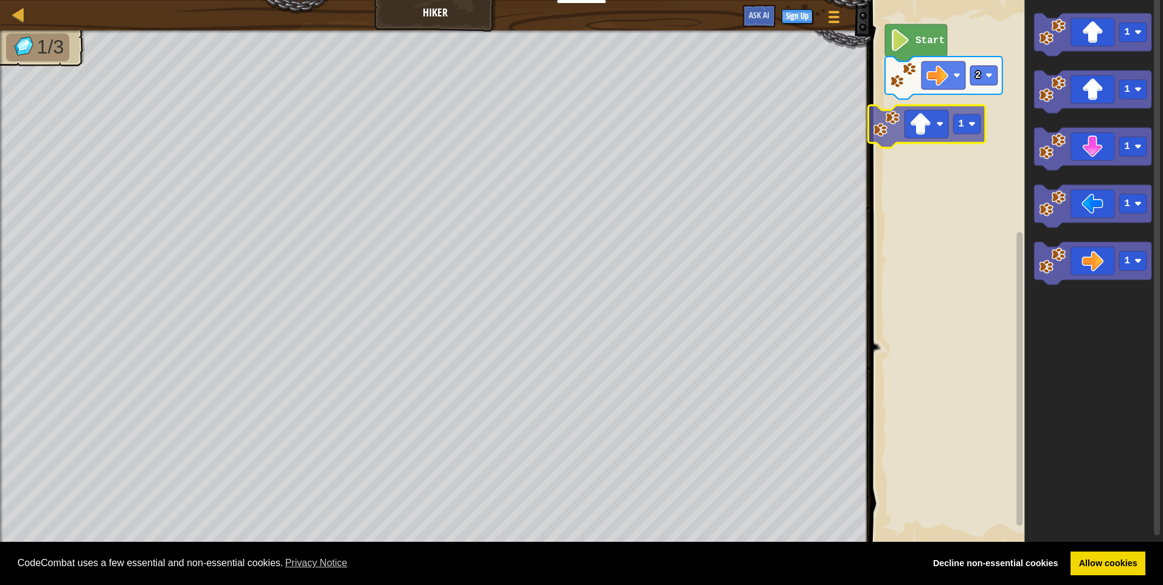
click at [876, 136] on div "2 Start 1 1 1 1 1 1" at bounding box center [1015, 272] width 296 height 557
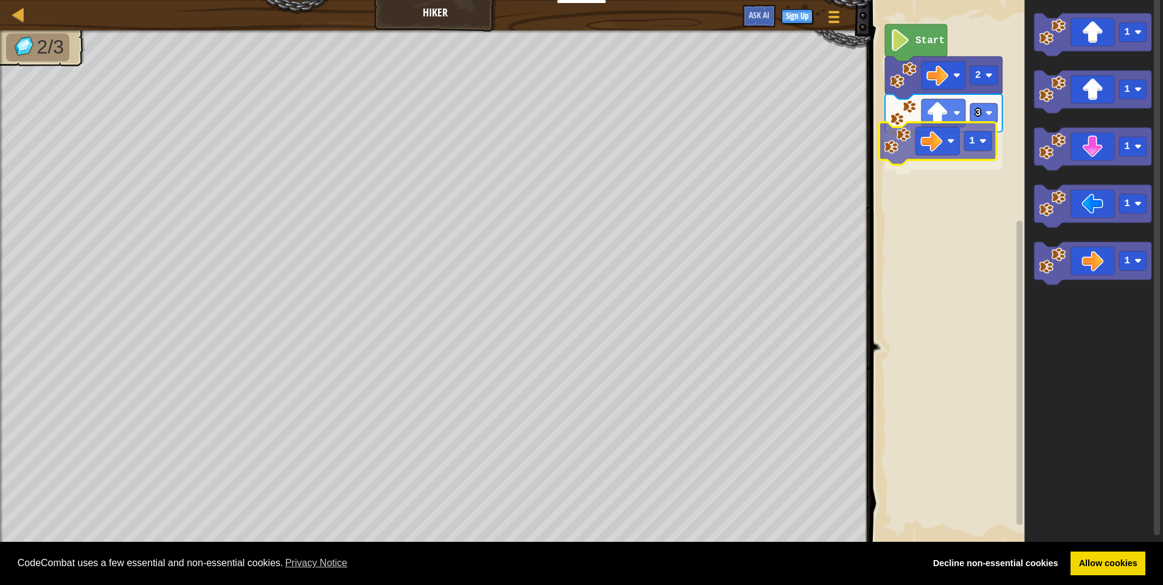
click at [884, 133] on div "Start 2 3 1 1 1 1 1 1 1" at bounding box center [1015, 272] width 296 height 557
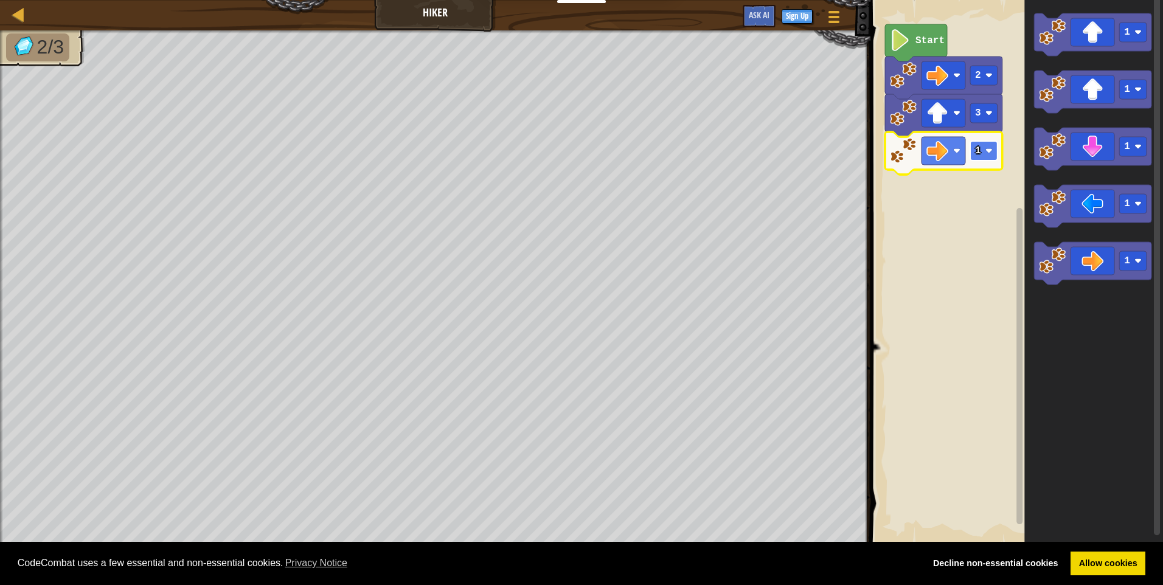
click at [989, 148] on image "Blockly Workspace" at bounding box center [988, 150] width 7 height 7
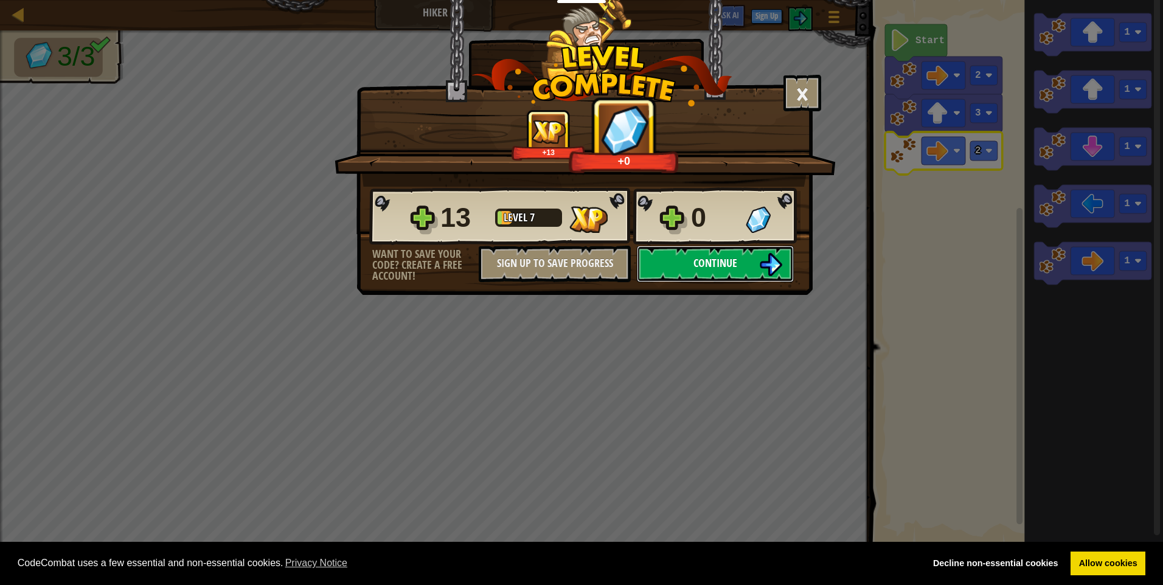
click at [757, 266] on button "Continue" at bounding box center [715, 264] width 157 height 36
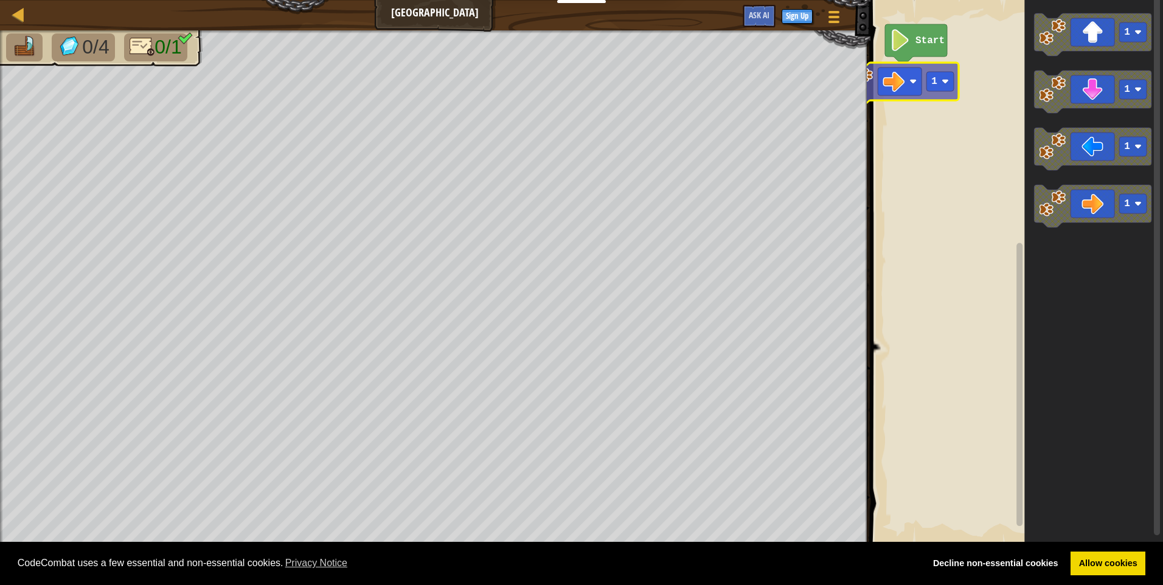
click at [860, 84] on div "Map Long Hall Game Menu Sign Up Ask AI 1 הההההההההההההההההההההההההההההההההההההה…" at bounding box center [581, 292] width 1163 height 585
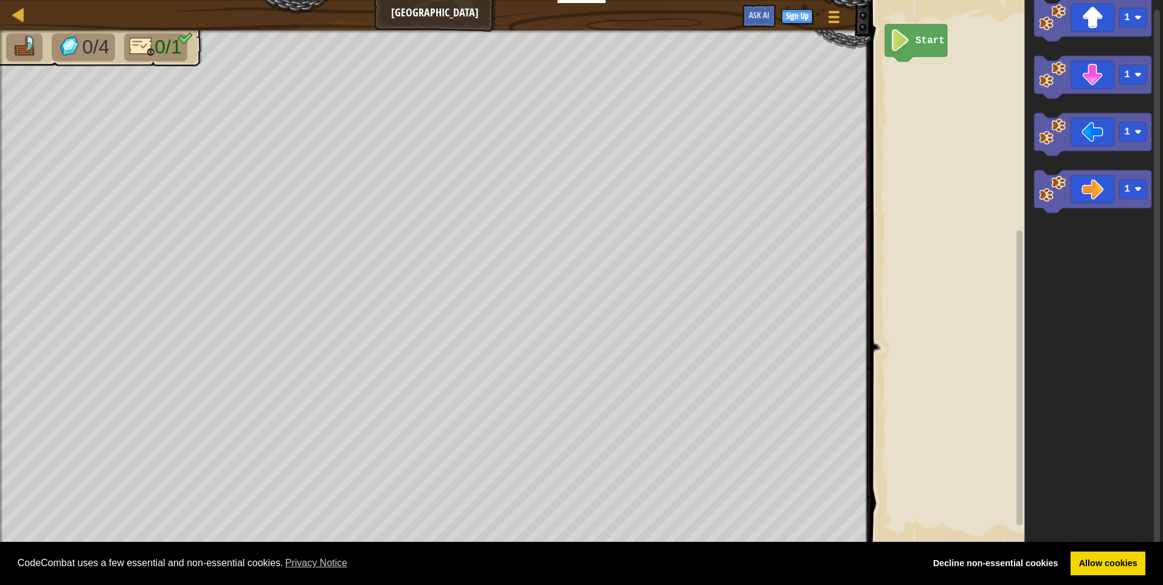
click at [912, 134] on div "Start 1 1 1 1" at bounding box center [1015, 272] width 296 height 557
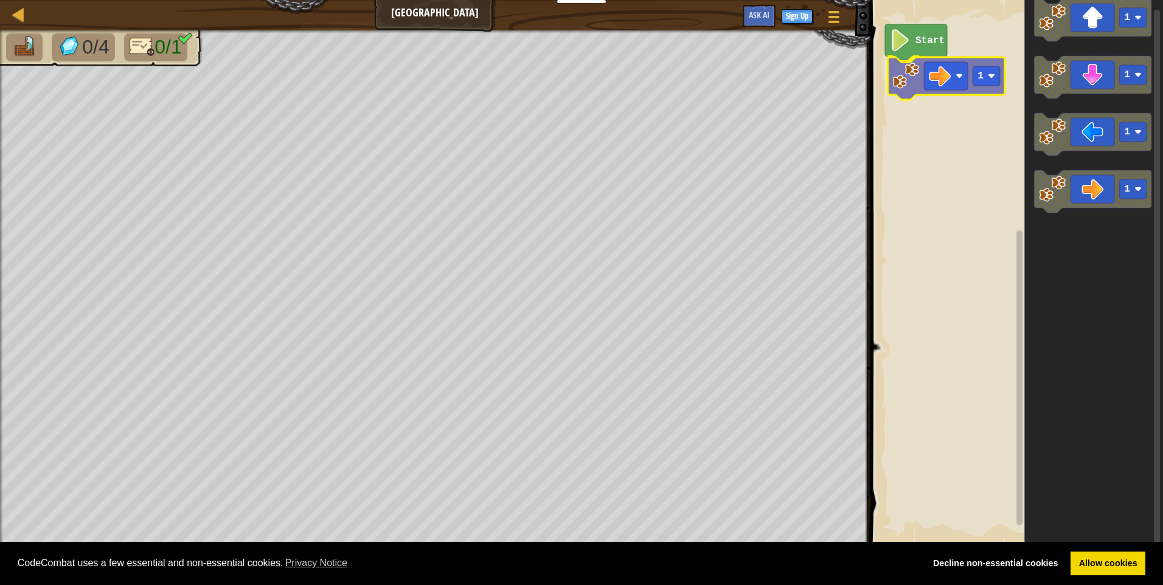
click at [899, 78] on div "Start 1 1 1 1 1 1" at bounding box center [1015, 272] width 296 height 557
